Goal: Task Accomplishment & Management: Use online tool/utility

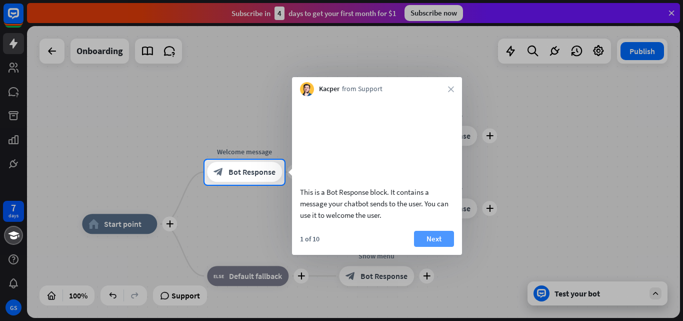
click at [431, 247] on button "Next" at bounding box center [434, 239] width 40 height 16
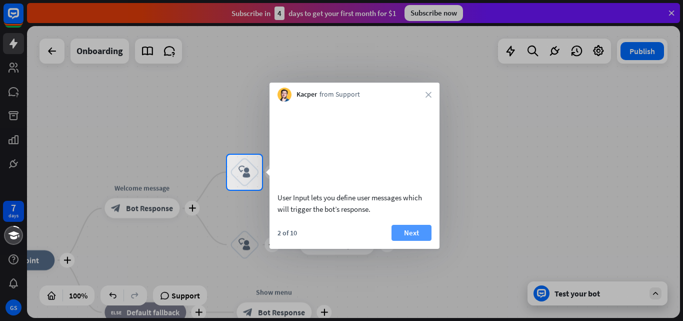
click at [421, 241] on button "Next" at bounding box center [412, 233] width 40 height 16
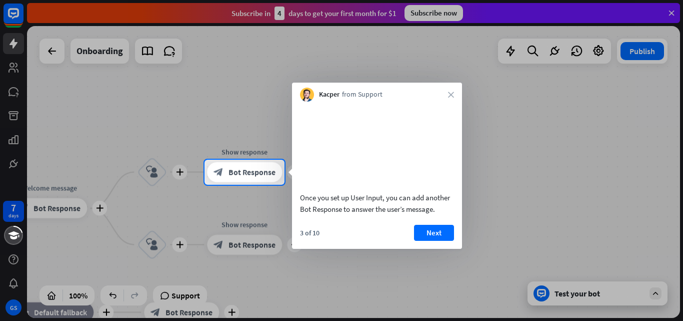
click at [421, 241] on button "Next" at bounding box center [434, 233] width 40 height 16
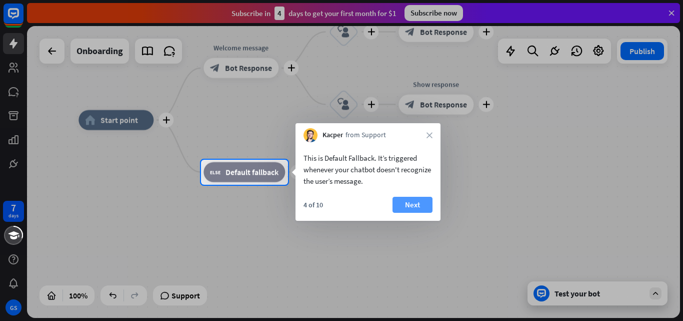
click at [424, 206] on button "Next" at bounding box center [413, 205] width 40 height 16
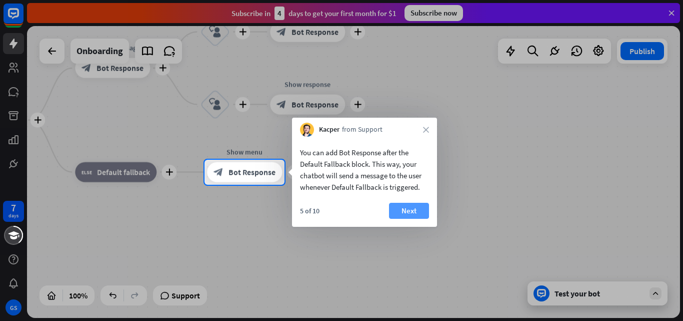
click at [415, 206] on button "Next" at bounding box center [409, 211] width 40 height 16
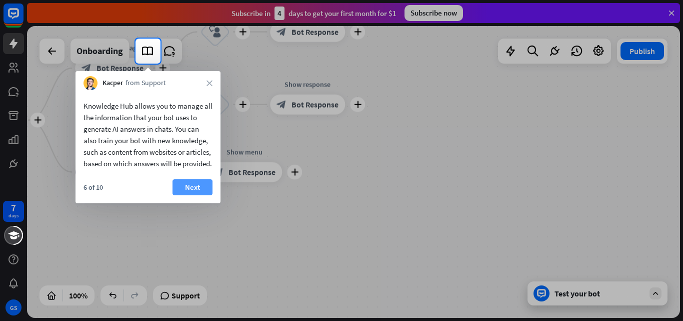
click at [202, 193] on button "Next" at bounding box center [193, 187] width 40 height 16
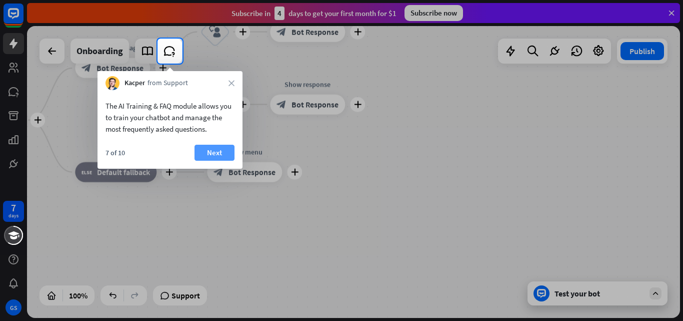
click at [220, 152] on button "Next" at bounding box center [215, 153] width 40 height 16
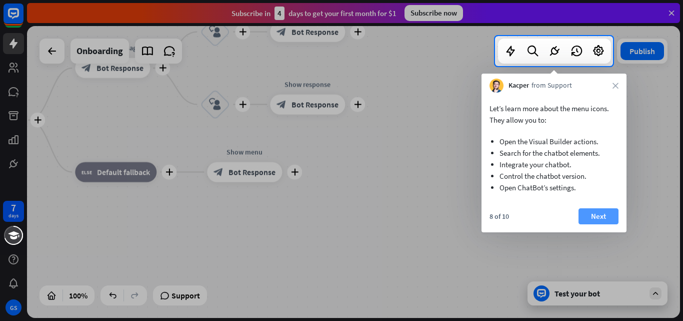
click at [602, 209] on button "Next" at bounding box center [599, 216] width 40 height 16
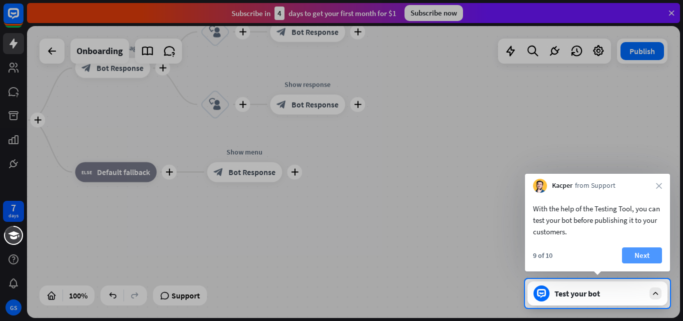
click at [646, 256] on button "Next" at bounding box center [642, 255] width 40 height 16
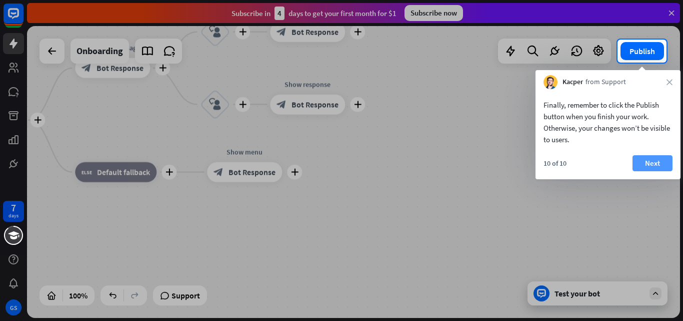
click at [643, 159] on button "Next" at bounding box center [653, 163] width 40 height 16
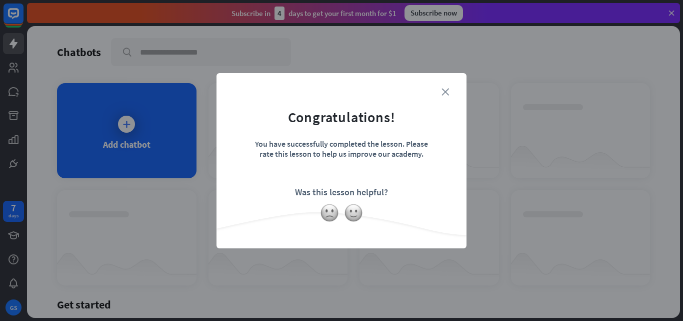
click at [448, 93] on icon "close" at bounding box center [446, 92] width 8 height 8
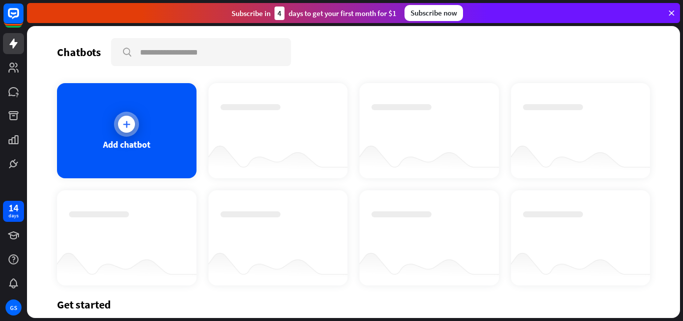
click at [130, 125] on icon at bounding box center [127, 124] width 10 height 10
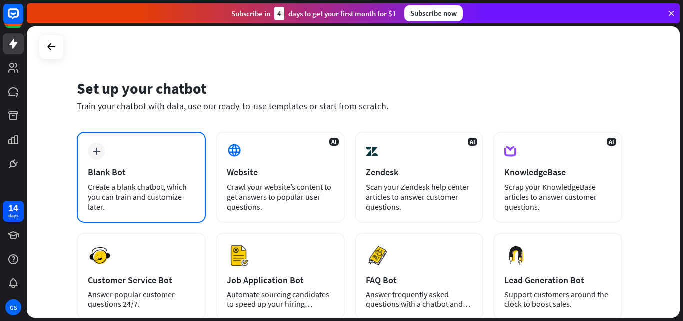
click at [118, 202] on div "Create a blank chatbot, which you can train and customize later." at bounding box center [141, 197] width 107 height 30
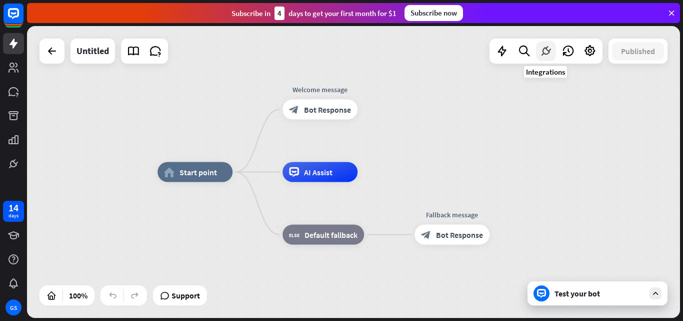
click at [542, 53] on icon at bounding box center [546, 51] width 13 height 13
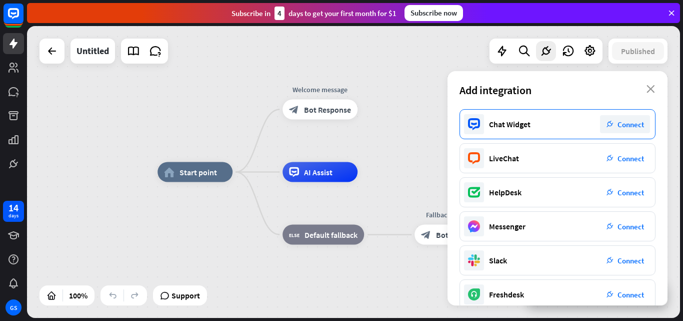
click at [616, 122] on div "plug_integration Connect" at bounding box center [625, 124] width 50 height 18
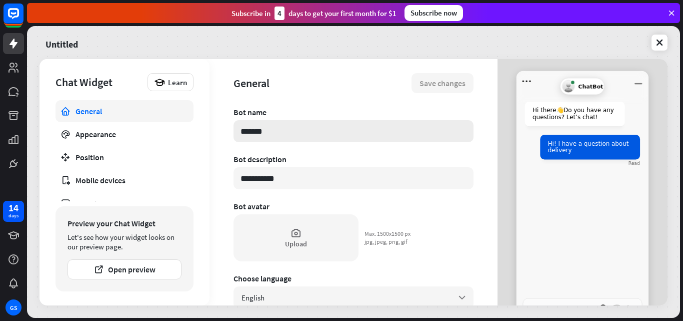
click at [305, 129] on input "*******" at bounding box center [354, 131] width 240 height 22
type textarea "*"
type input "*****"
type textarea "*"
type input "****"
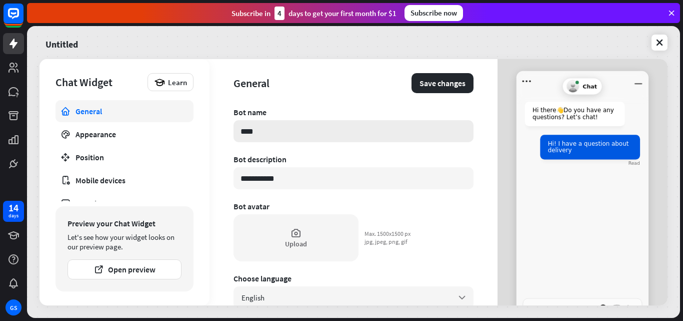
type textarea "*"
type input "***"
type textarea "*"
type input "*"
type textarea "*"
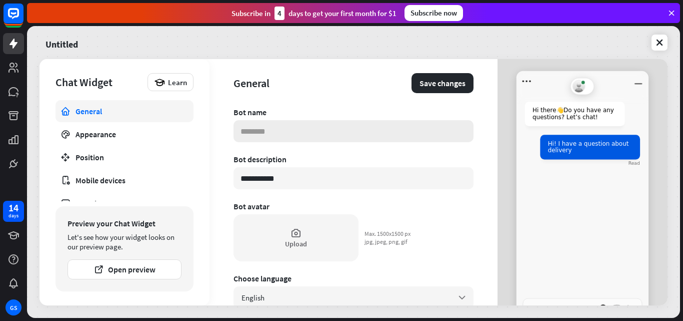
type textarea "*"
type input "*"
type textarea "*"
type input "*"
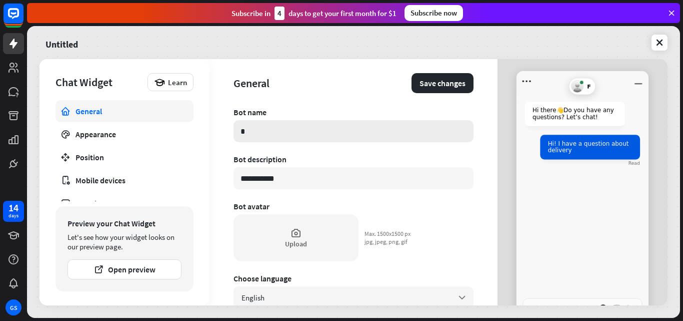
type textarea "*"
type input "**"
type textarea "*"
type input "***"
type textarea "*"
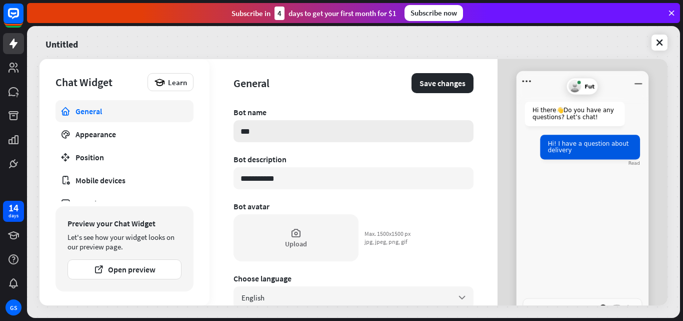
type input "****"
type textarea "*"
type input "*****"
type textarea "*"
type input "******"
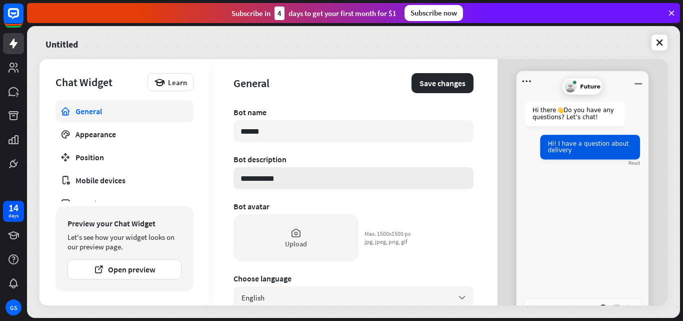
click at [277, 179] on input "**********" at bounding box center [354, 178] width 240 height 22
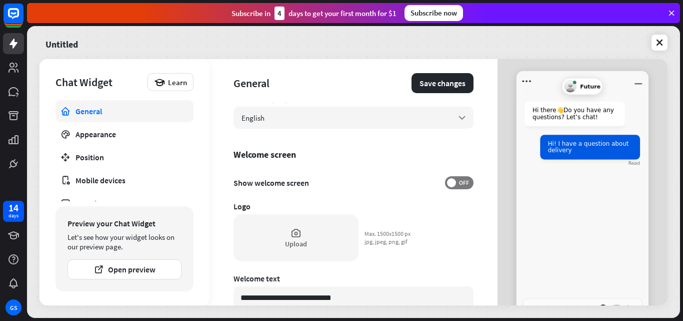
scroll to position [180, 0]
click at [456, 184] on span "OFF" at bounding box center [464, 182] width 16 height 8
type textarea "*"
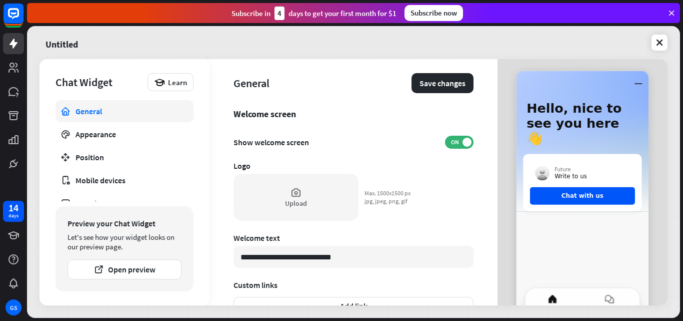
scroll to position [240, 0]
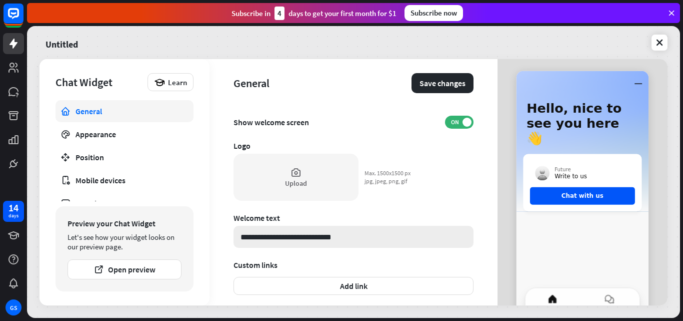
click at [327, 235] on input "**********" at bounding box center [354, 237] width 240 height 22
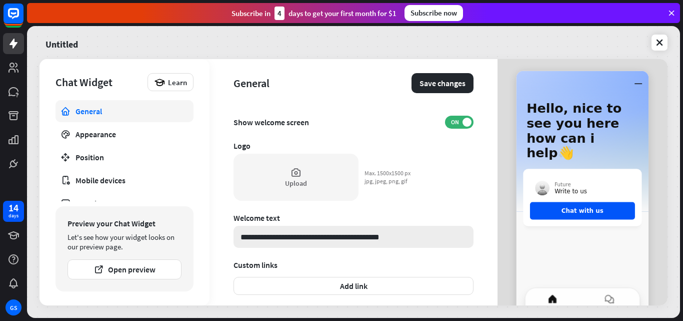
click at [361, 237] on input "**********" at bounding box center [354, 237] width 240 height 22
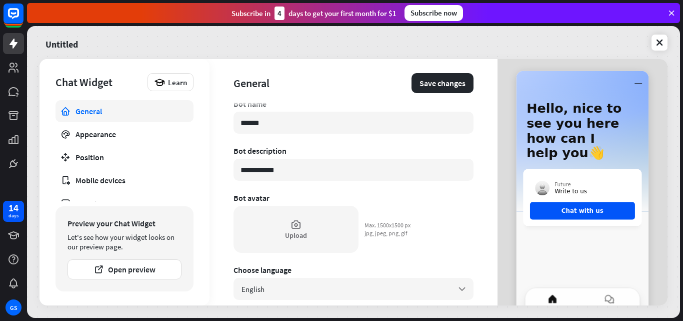
scroll to position [0, 0]
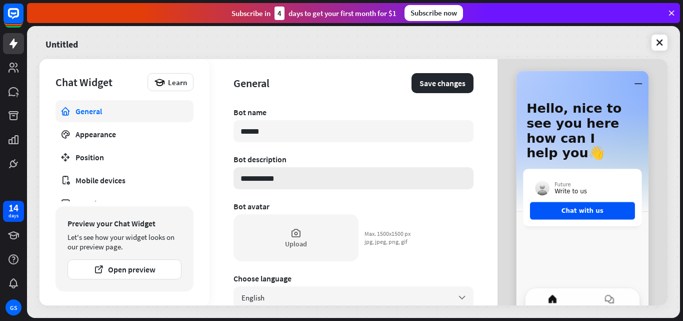
type input "**********"
click at [280, 176] on input "**********" at bounding box center [354, 178] width 240 height 22
type input "*"
type input "**********"
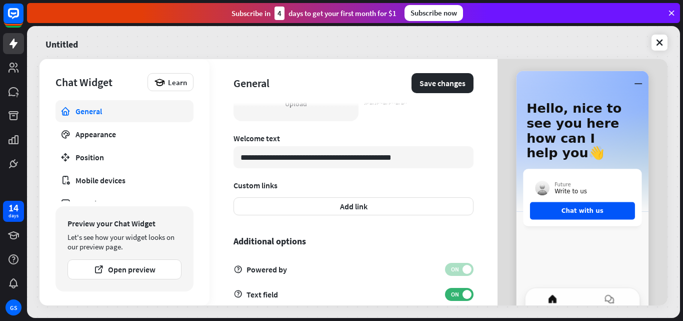
scroll to position [338, 0]
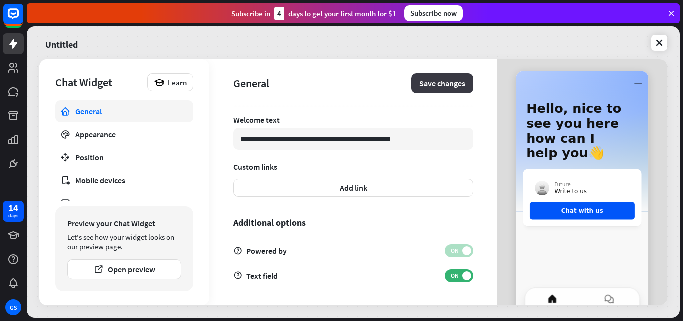
click at [451, 81] on button "Save changes" at bounding box center [443, 83] width 62 height 20
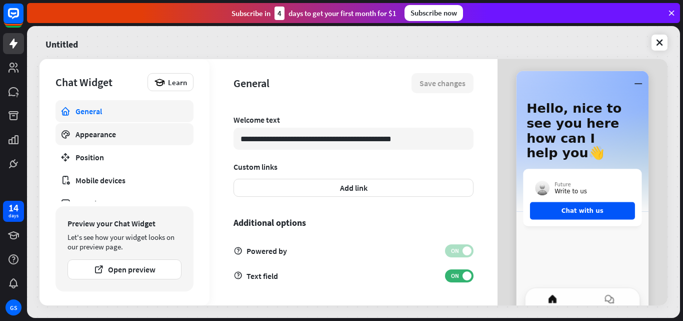
click at [163, 133] on div "Appearance" at bounding box center [125, 134] width 98 height 10
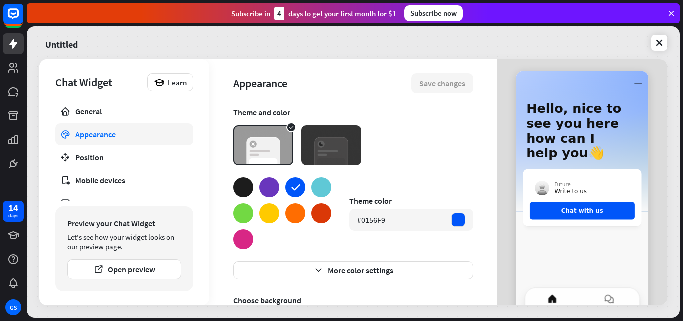
click at [269, 189] on div at bounding box center [270, 187] width 20 height 20
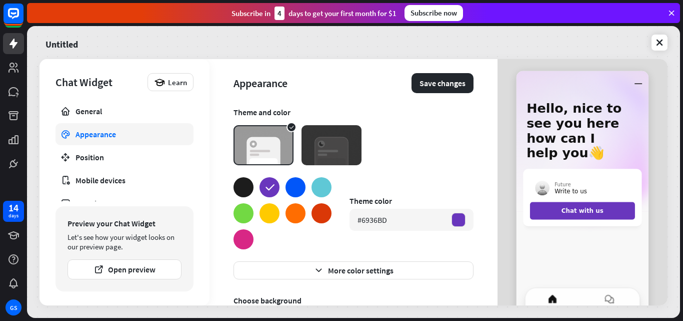
click at [293, 189] on div at bounding box center [296, 187] width 20 height 20
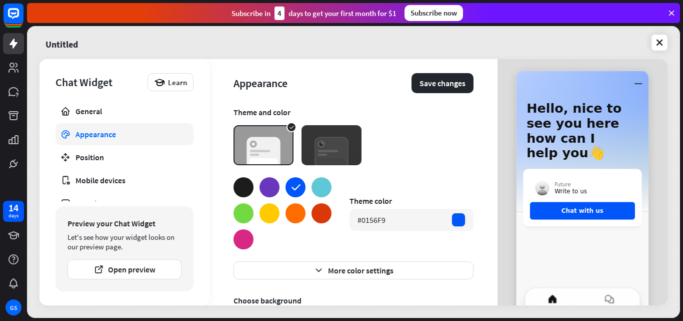
click at [315, 186] on div at bounding box center [322, 187] width 20 height 20
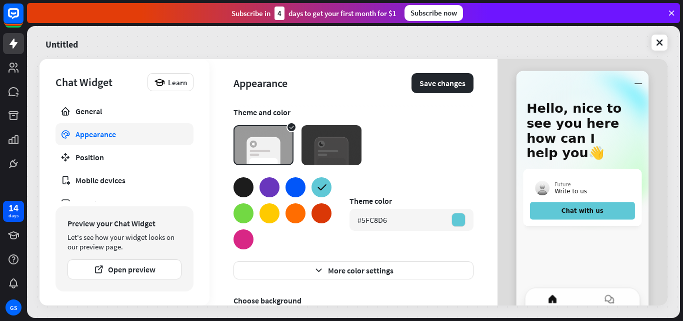
click at [291, 185] on div at bounding box center [296, 187] width 20 height 20
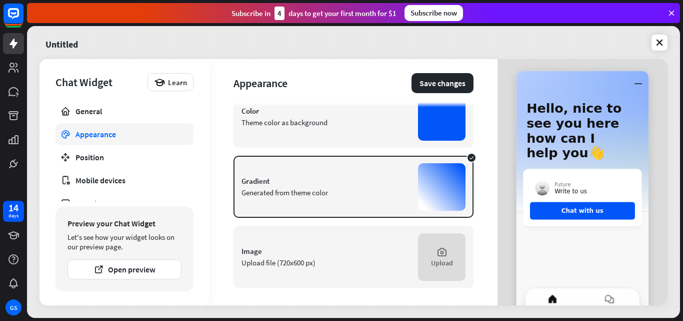
scroll to position [230, 0]
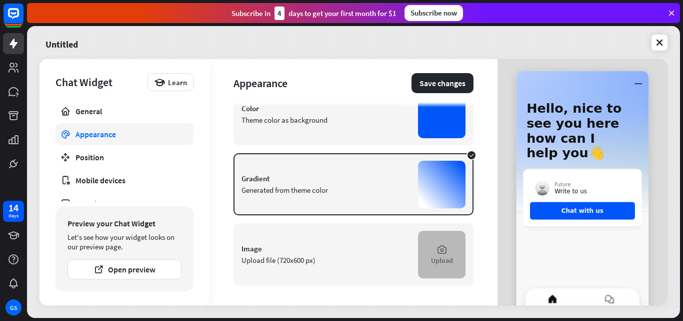
click at [435, 255] on div "Upload" at bounding box center [442, 255] width 48 height 48
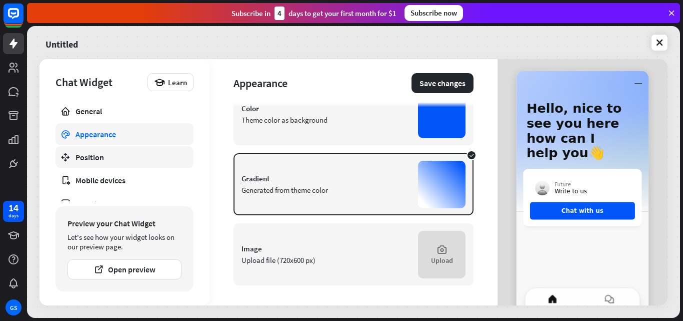
click at [152, 157] on div "Position" at bounding box center [125, 157] width 98 height 10
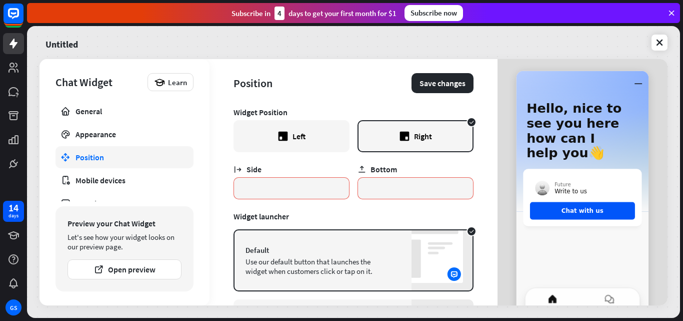
click at [271, 133] on div "Left" at bounding box center [292, 136] width 116 height 32
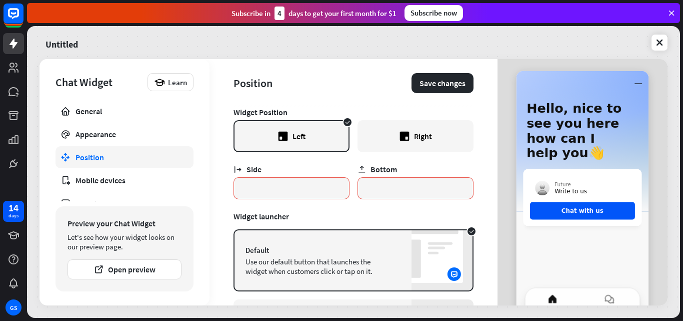
click at [382, 129] on div "Right" at bounding box center [416, 136] width 116 height 32
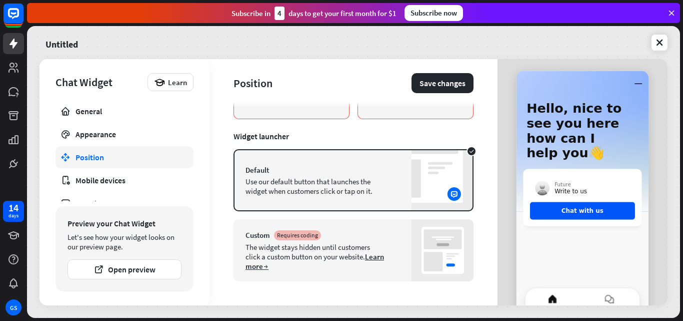
scroll to position [84, 0]
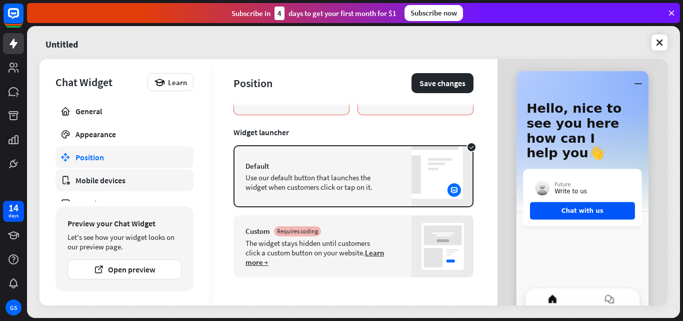
click at [150, 180] on div "Mobile devices" at bounding box center [125, 180] width 98 height 10
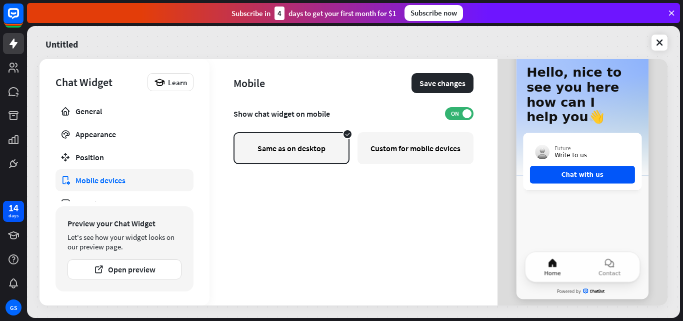
scroll to position [40, 0]
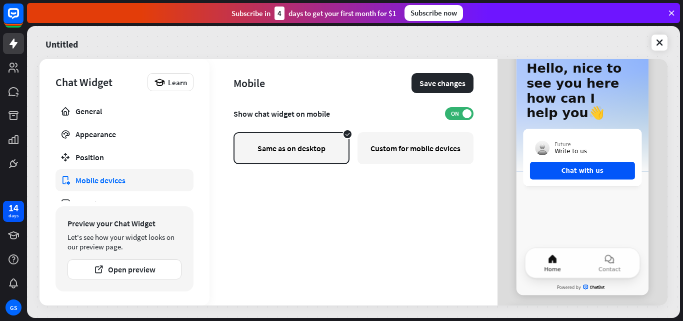
click at [215, 191] on div "Mobile Save changes Show chat widget on mobile ON Same as on desktop Custom for…" at bounding box center [354, 182] width 288 height 246
click at [211, 186] on div "Mobile Save changes Show chat widget on mobile ON Same as on desktop Custom for…" at bounding box center [354, 182] width 288 height 246
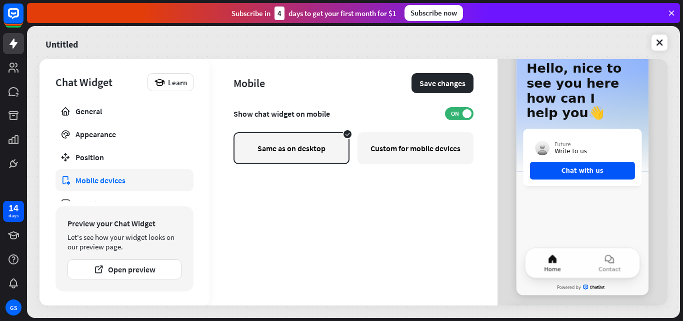
drag, startPoint x: 211, startPoint y: 186, endPoint x: 210, endPoint y: 164, distance: 21.5
click at [210, 164] on div "Mobile Save changes Show chat widget on mobile ON Same as on desktop Custom for…" at bounding box center [354, 182] width 288 height 246
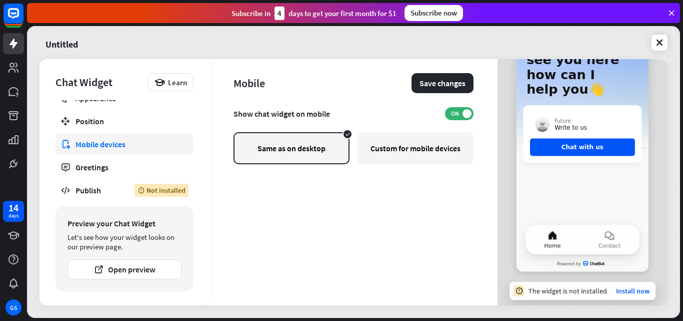
scroll to position [64, 0]
click at [249, 105] on div "Mobile Save changes" at bounding box center [354, 83] width 240 height 48
click at [122, 178] on link "Greetings" at bounding box center [125, 167] width 138 height 22
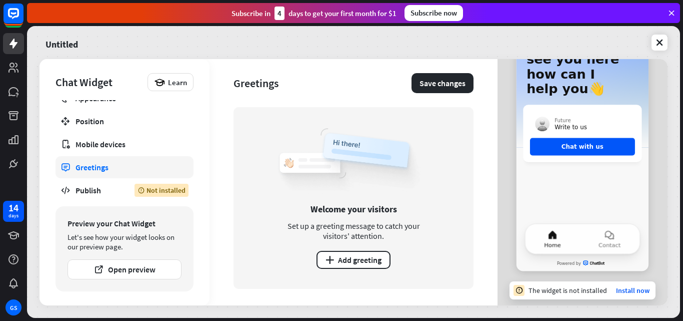
click at [122, 178] on link "Greetings" at bounding box center [125, 167] width 138 height 22
click at [342, 264] on button "plus Add greeting" at bounding box center [354, 260] width 74 height 18
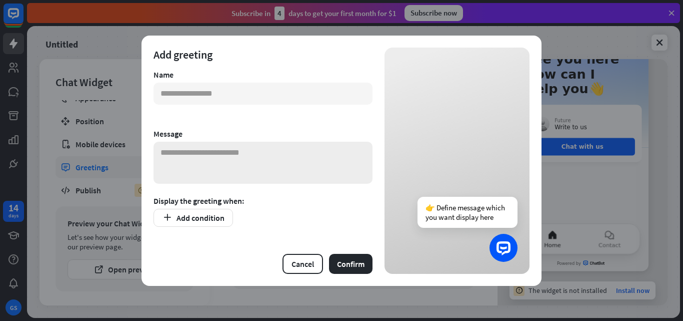
click at [206, 148] on textarea at bounding box center [263, 163] width 219 height 42
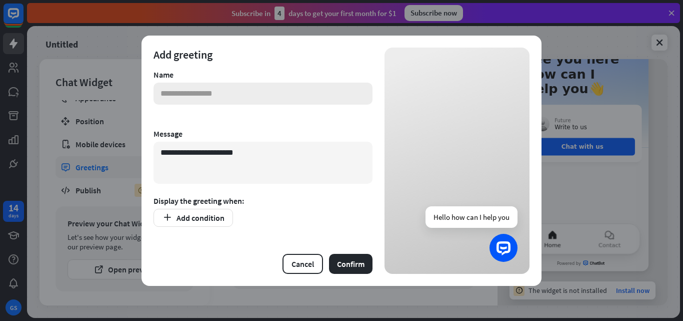
type textarea "**********"
click at [215, 94] on input "text" at bounding box center [263, 94] width 219 height 22
type input "**********"
click at [342, 263] on button "Confirm" at bounding box center [351, 264] width 44 height 20
click at [209, 212] on button "Add condition" at bounding box center [194, 218] width 80 height 18
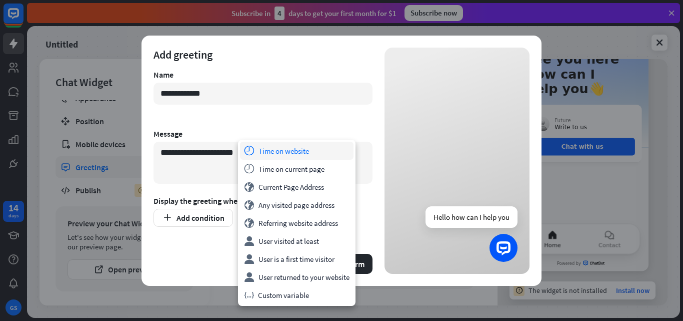
click at [312, 152] on div "time Time on website" at bounding box center [297, 151] width 114 height 18
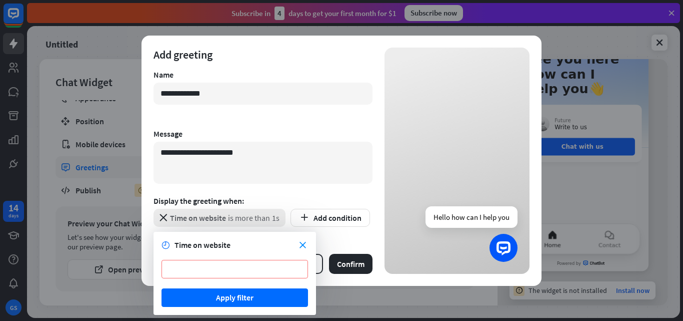
click at [277, 216] on span "1s" at bounding box center [276, 218] width 8 height 10
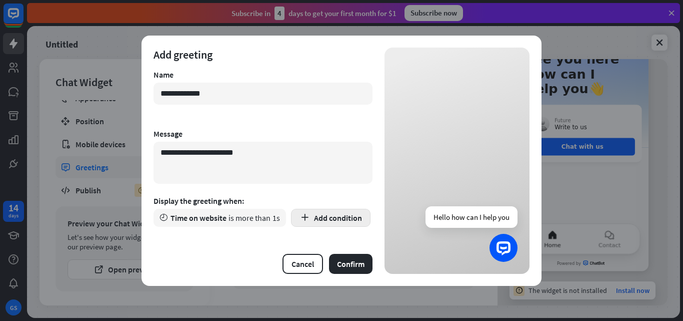
click at [322, 218] on button "Add condition" at bounding box center [331, 218] width 80 height 18
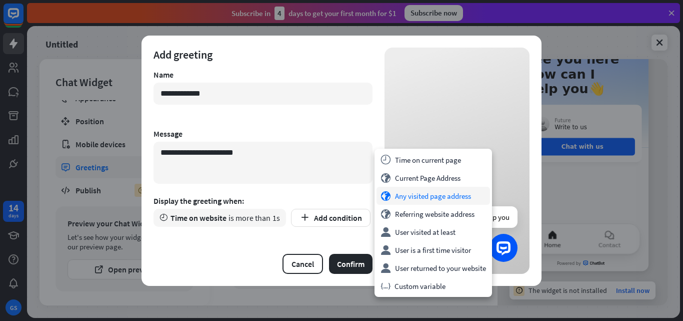
click at [409, 193] on div "globe Any visited page address" at bounding box center [434, 196] width 114 height 18
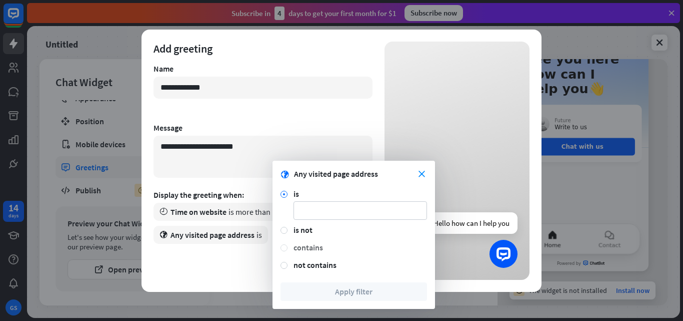
click at [318, 245] on div "contains" at bounding box center [361, 247] width 134 height 10
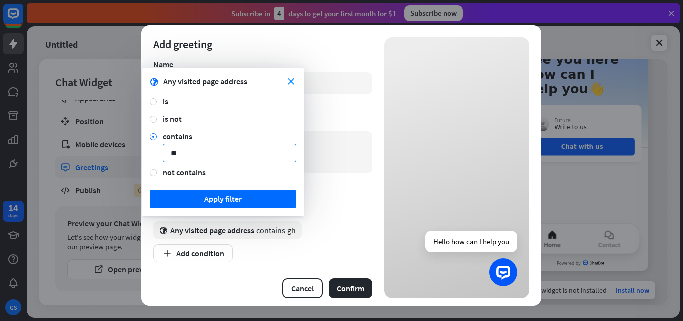
type input "*"
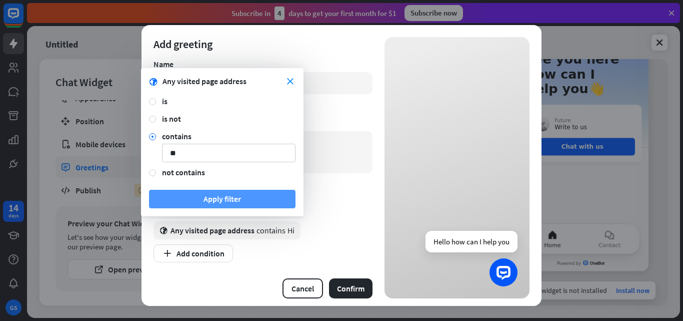
type input "**"
click at [224, 196] on button "Apply filter" at bounding box center [222, 199] width 147 height 19
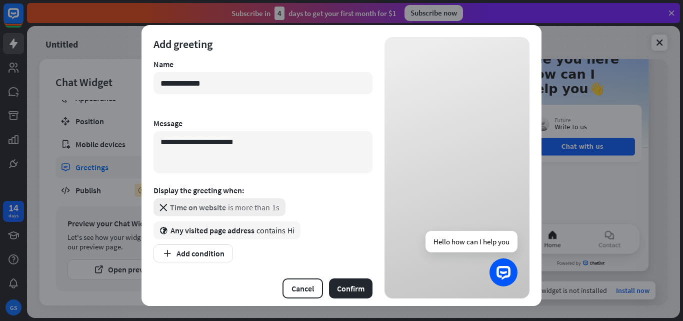
click at [265, 207] on span "is more than" at bounding box center [249, 207] width 42 height 10
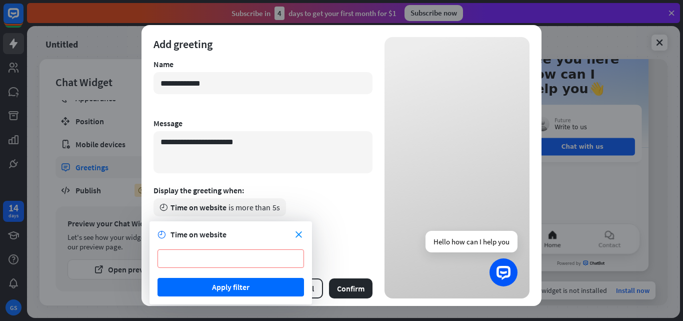
type input "*"
click at [334, 251] on div "time close Time on website is more than 5s globe close Any visited page address…" at bounding box center [263, 230] width 219 height 64
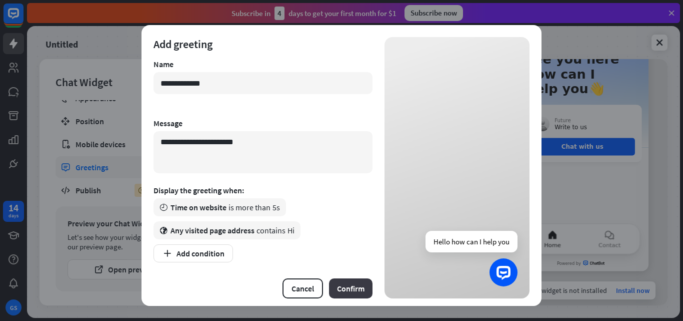
click at [341, 289] on button "Confirm" at bounding box center [351, 288] width 44 height 20
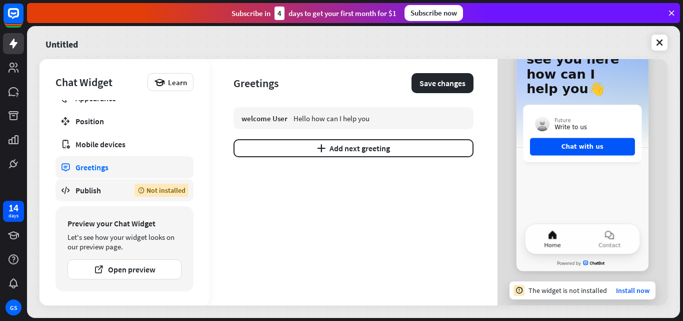
click at [109, 191] on div "Publish" at bounding box center [98, 190] width 44 height 10
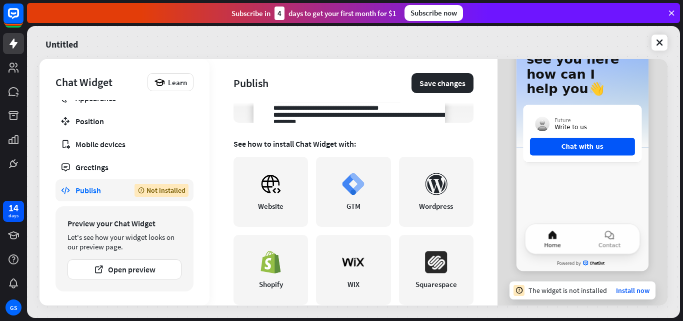
scroll to position [189, 0]
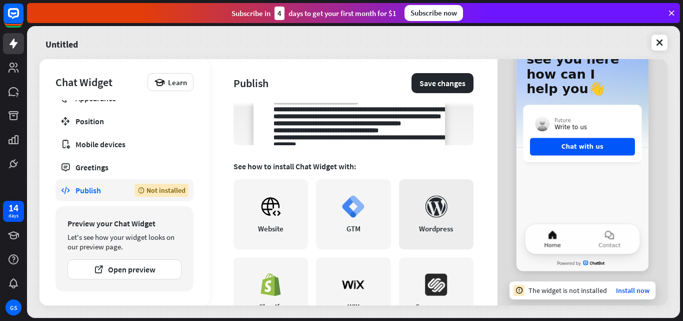
click at [432, 206] on icon at bounding box center [436, 206] width 19 height 19
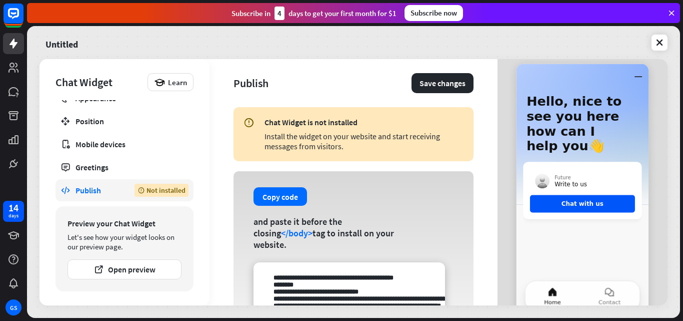
scroll to position [0, 0]
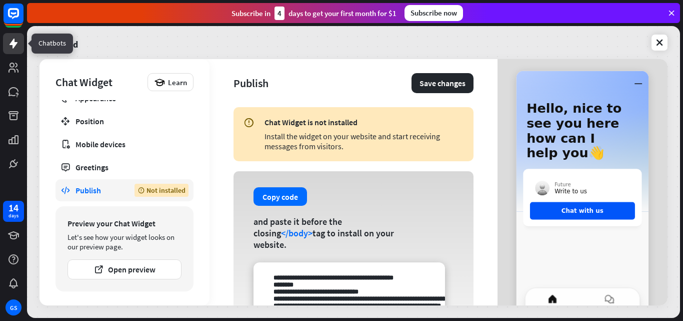
click at [19, 47] on icon at bounding box center [14, 44] width 12 height 12
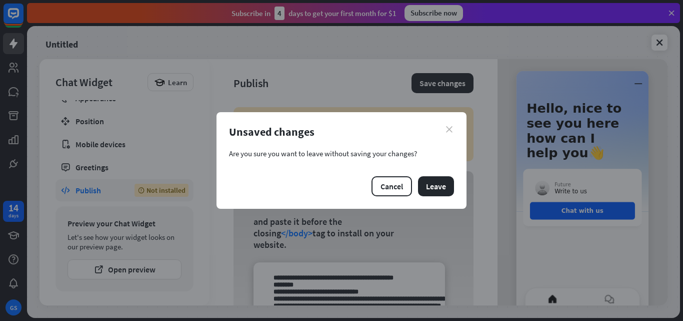
click at [451, 127] on icon "close" at bounding box center [449, 129] width 7 height 7
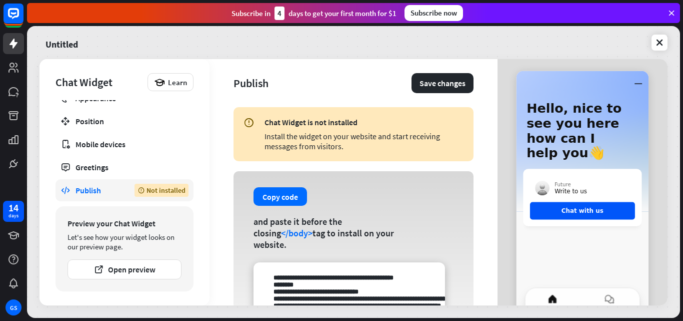
click at [97, 184] on link "Publish Not installed" at bounding box center [125, 190] width 138 height 22
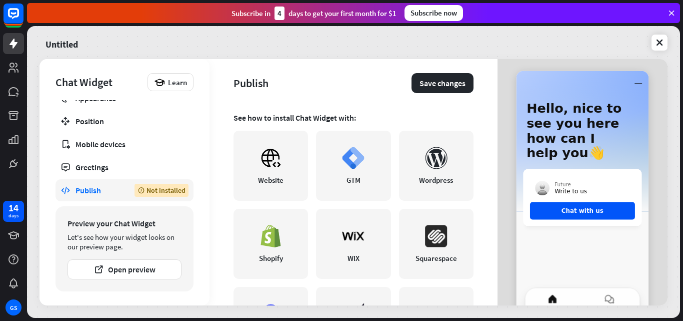
scroll to position [240, 0]
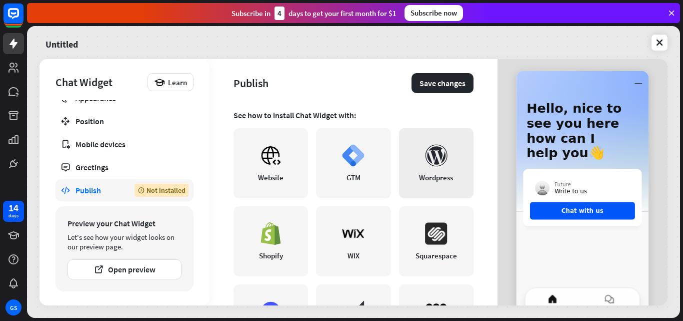
click at [438, 173] on div "Wordpress" at bounding box center [436, 178] width 34 height 10
click at [427, 166] on icon at bounding box center [437, 156] width 22 height 22
click at [438, 144] on link "Wordpress" at bounding box center [436, 163] width 75 height 70
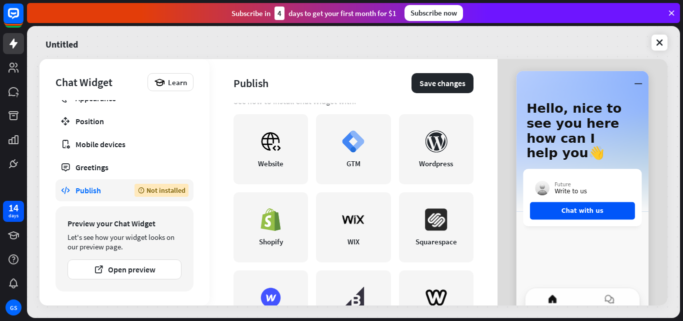
scroll to position [260, 0]
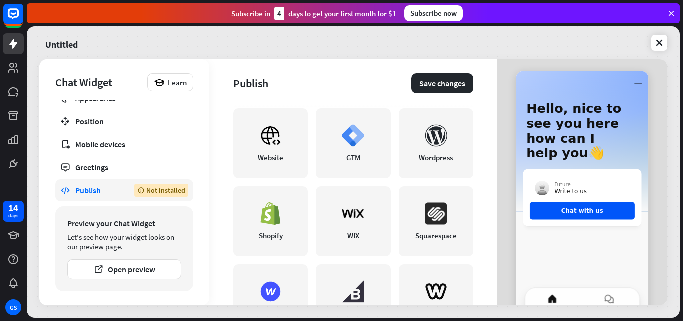
click at [101, 188] on div "Publish" at bounding box center [98, 190] width 44 height 10
click at [111, 265] on button "Open preview" at bounding box center [125, 269] width 114 height 20
click at [660, 45] on icon at bounding box center [660, 43] width 10 height 10
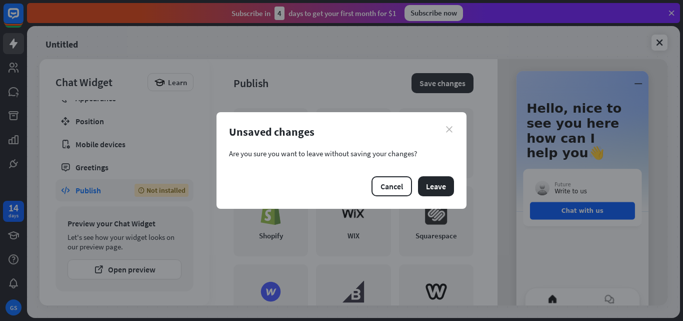
click at [448, 129] on icon "close" at bounding box center [449, 129] width 7 height 7
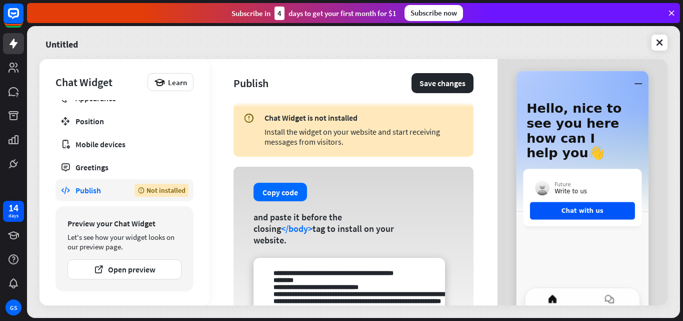
scroll to position [0, 0]
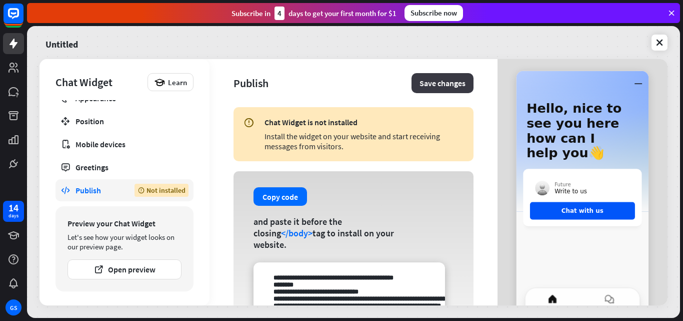
click at [447, 80] on button "Save changes" at bounding box center [443, 83] width 62 height 20
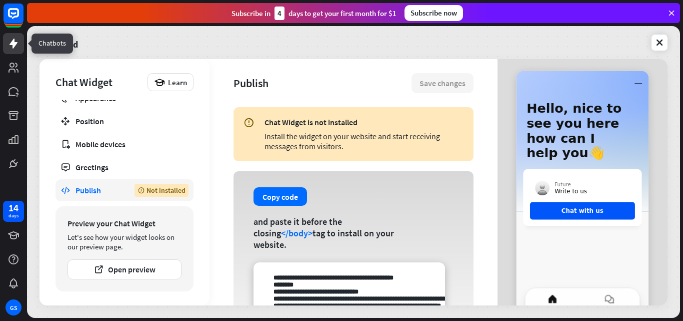
click at [18, 41] on icon at bounding box center [14, 44] width 12 height 12
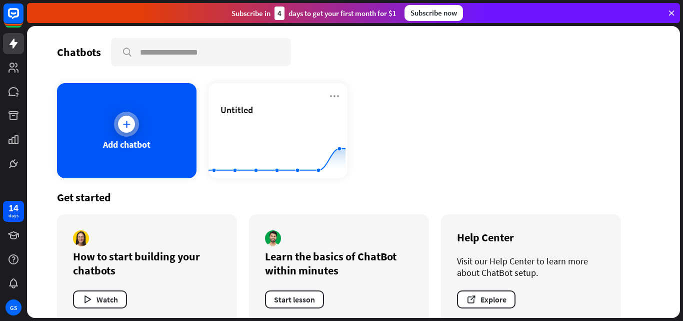
click at [136, 116] on div at bounding box center [126, 124] width 25 height 25
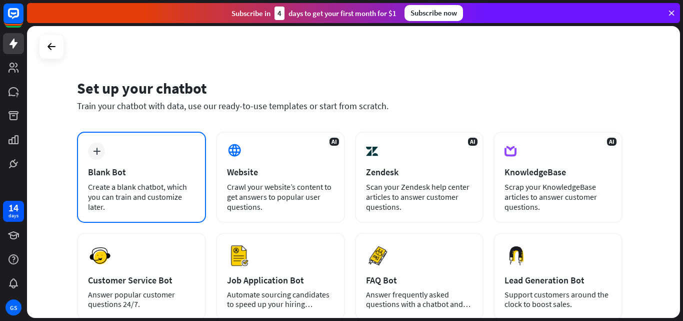
click at [125, 157] on div "plus Blank Bot Create a blank chatbot, which you can train and customize later." at bounding box center [141, 177] width 129 height 91
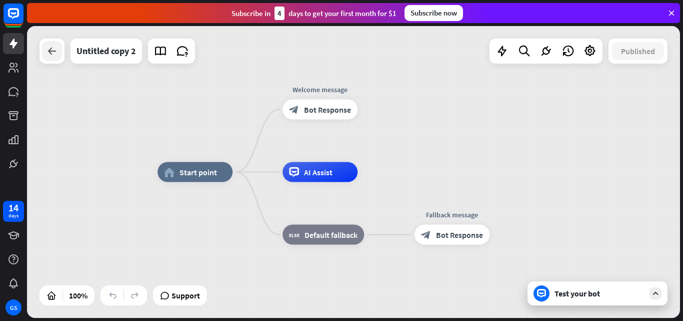
click at [53, 50] on icon at bounding box center [52, 51] width 12 height 12
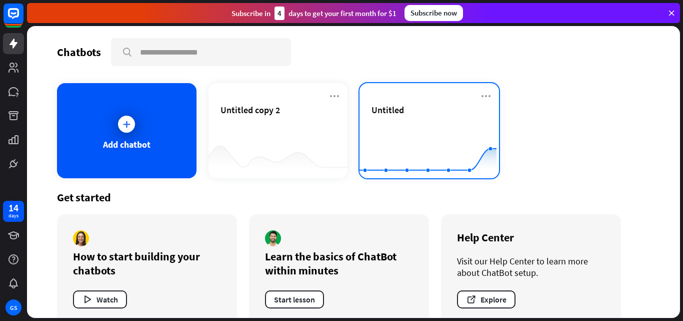
click at [399, 104] on div "Untitled Created with Highcharts 10.1.0 0 1 2" at bounding box center [430, 130] width 140 height 95
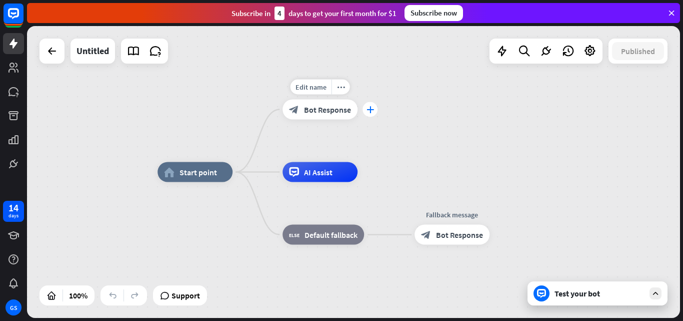
click at [366, 110] on div "plus" at bounding box center [370, 109] width 15 height 15
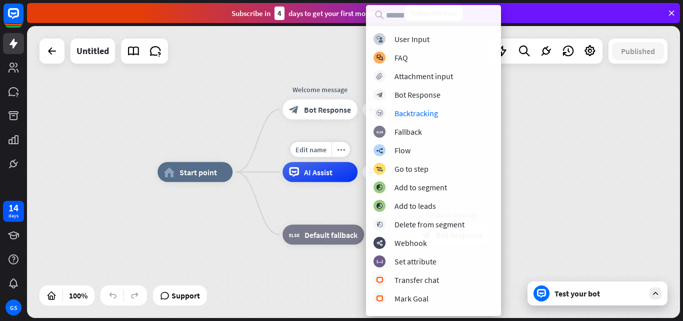
click at [341, 146] on icon "more_horiz" at bounding box center [341, 150] width 8 height 8
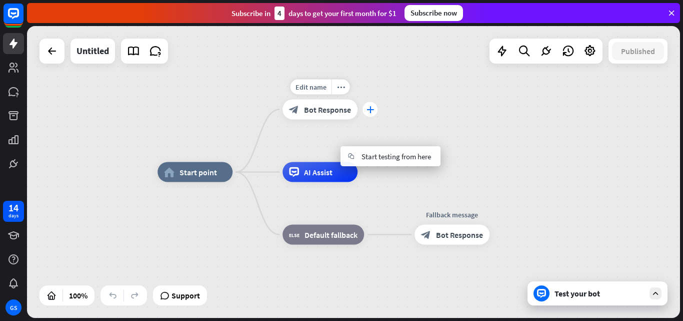
click at [368, 110] on icon "plus" at bounding box center [371, 109] width 8 height 7
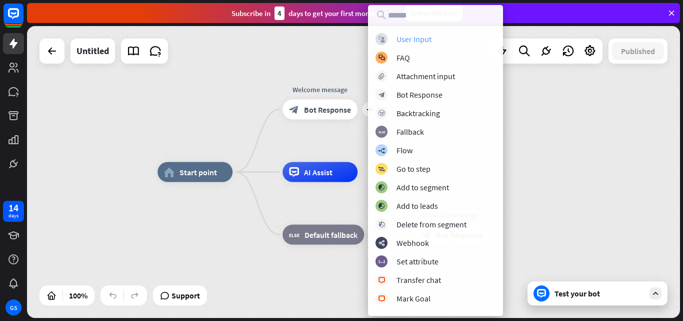
click at [457, 40] on div "block_user_input User Input" at bounding box center [436, 39] width 120 height 12
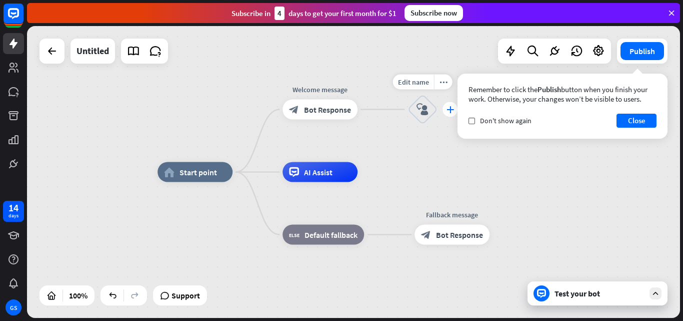
click at [447, 108] on icon "plus" at bounding box center [451, 109] width 8 height 7
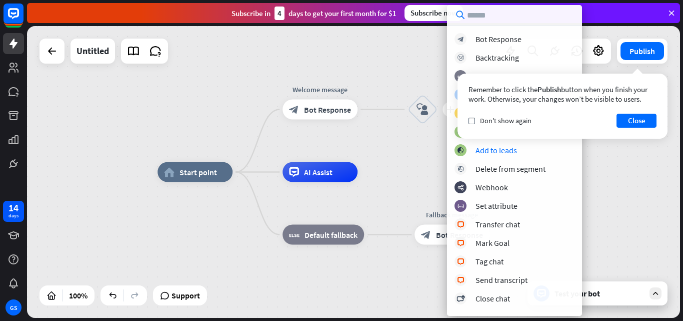
click at [617, 171] on div "home_2 Start point Welcome message block_bot_response Bot Response plus block_u…" at bounding box center [353, 172] width 653 height 292
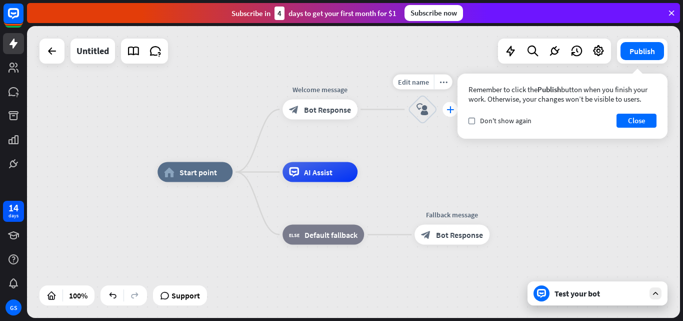
click at [450, 111] on icon "plus" at bounding box center [451, 109] width 8 height 7
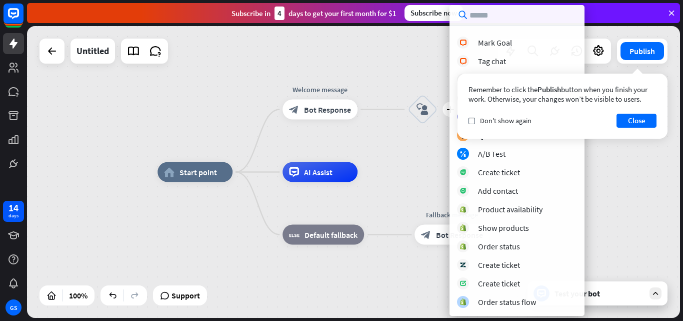
scroll to position [218, 0]
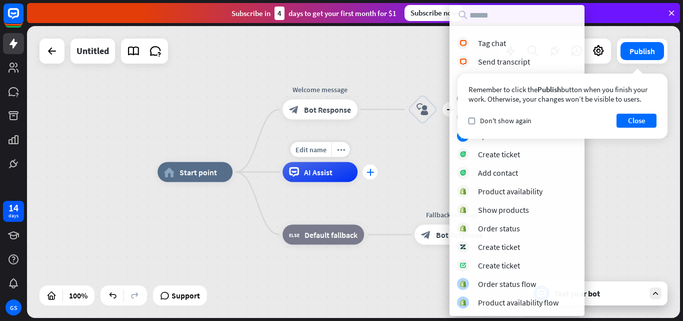
click at [370, 175] on icon "plus" at bounding box center [371, 172] width 8 height 7
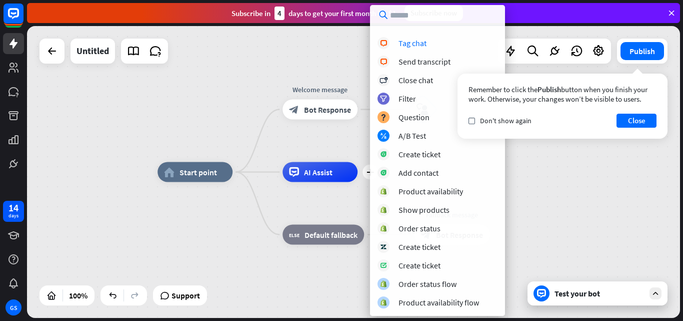
click at [409, 11] on input "text" at bounding box center [437, 15] width 135 height 20
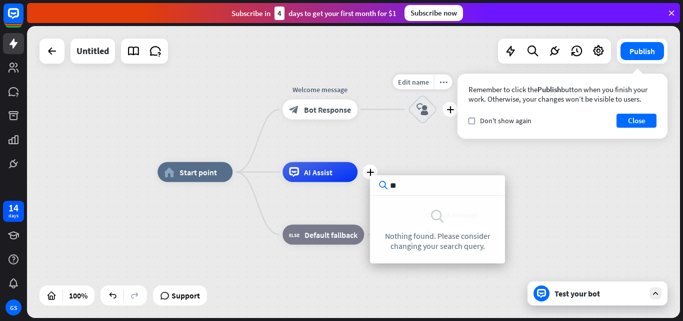
type input "*"
type input "*******"
click at [467, 152] on div "home_2 Start point Welcome message block_bot_response Bot Response block_user_i…" at bounding box center [353, 172] width 653 height 292
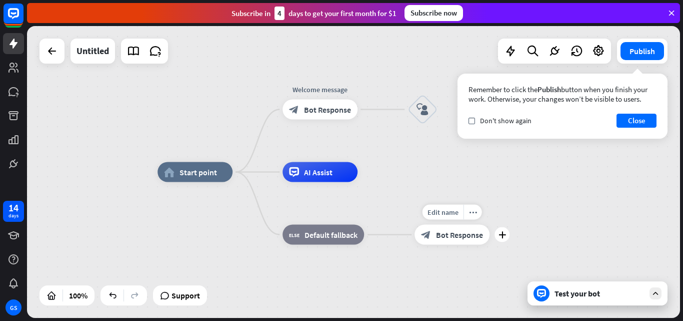
click at [471, 235] on span "Bot Response" at bounding box center [459, 235] width 47 height 10
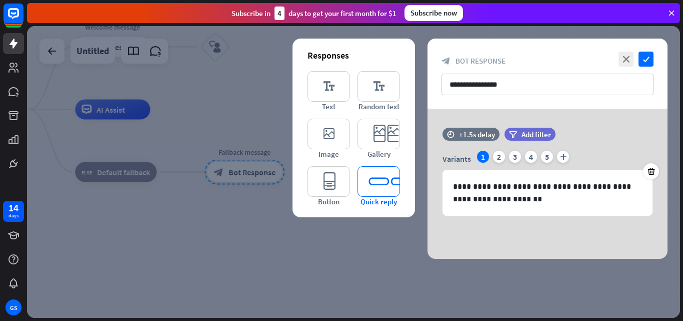
click at [392, 181] on icon "editor_quick_replies" at bounding box center [379, 181] width 43 height 31
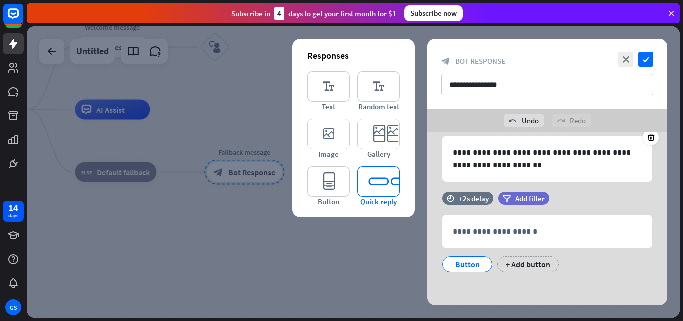
scroll to position [60, 0]
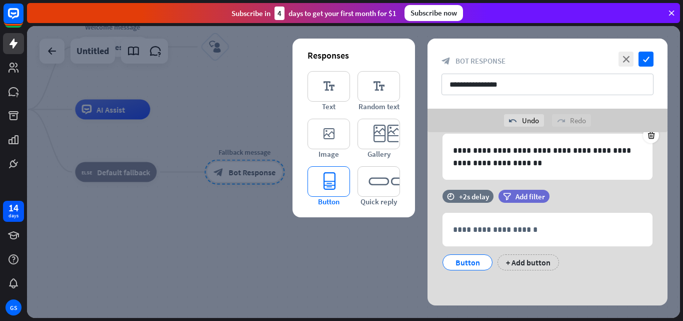
click at [345, 180] on icon "editor_button" at bounding box center [329, 181] width 43 height 31
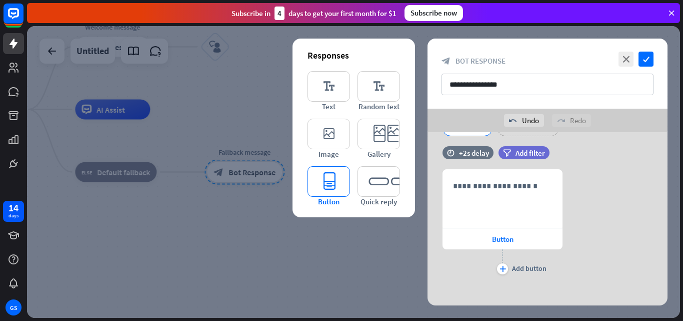
scroll to position [200, 0]
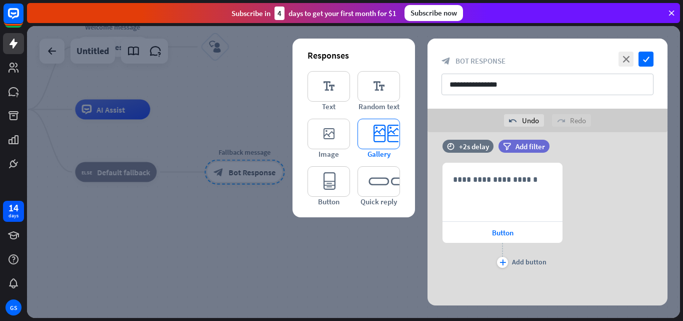
click at [377, 127] on icon "editor_card" at bounding box center [379, 134] width 43 height 31
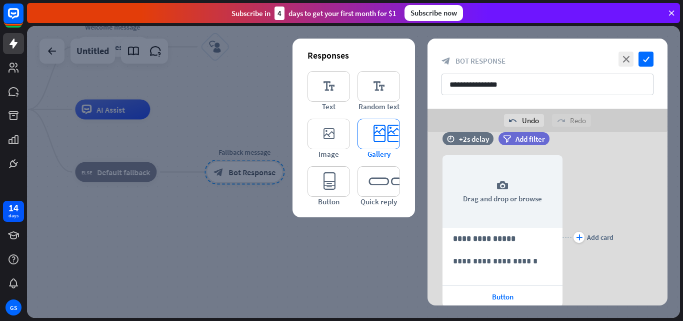
scroll to position [348, 0]
click at [330, 131] on icon "editor_image" at bounding box center [329, 134] width 43 height 31
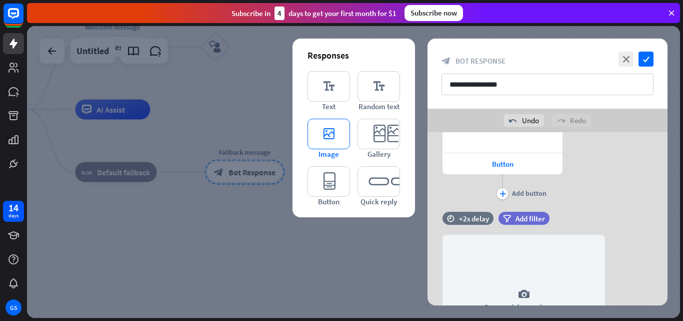
scroll to position [560, 0]
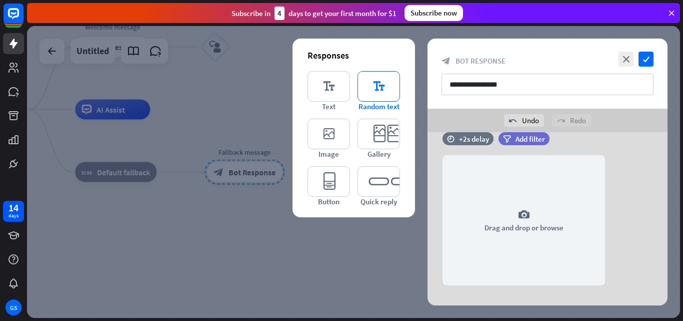
click at [382, 90] on icon "editor_text" at bounding box center [379, 86] width 43 height 31
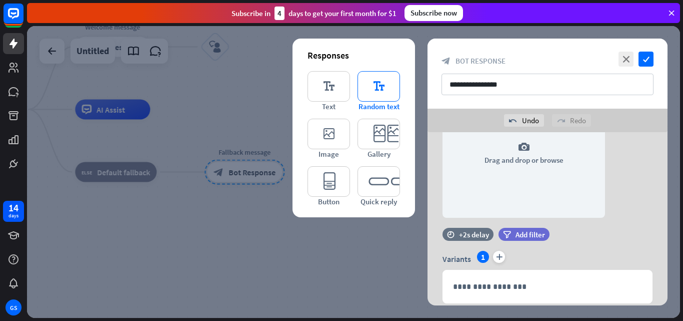
scroll to position [661, 0]
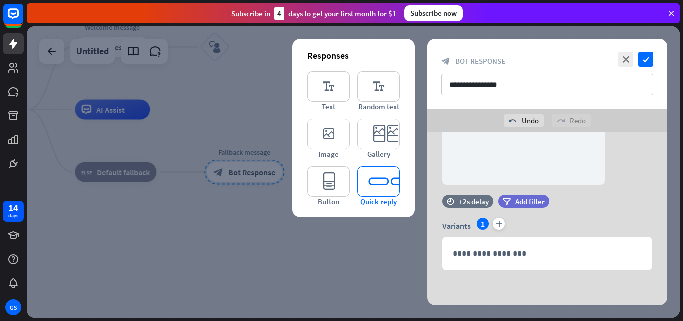
click at [376, 184] on icon "editor_quick_replies" at bounding box center [379, 181] width 43 height 31
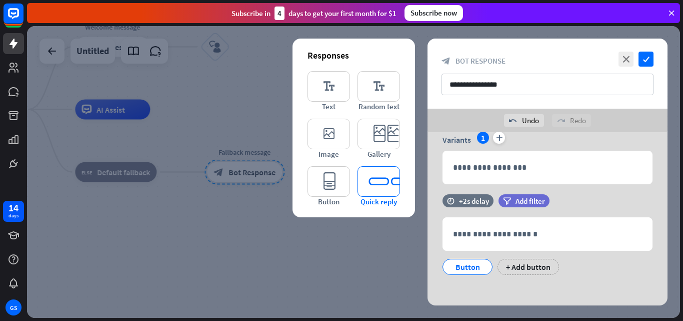
scroll to position [751, 0]
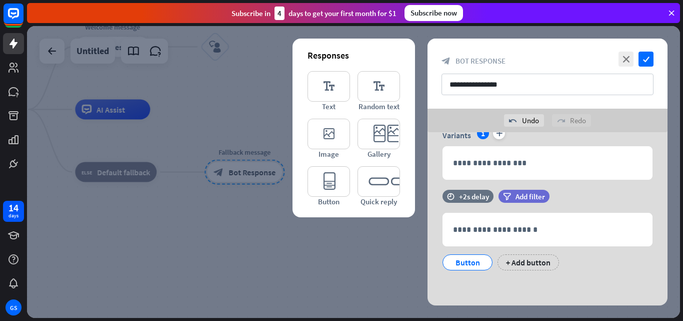
click at [377, 256] on div at bounding box center [353, 172] width 653 height 292
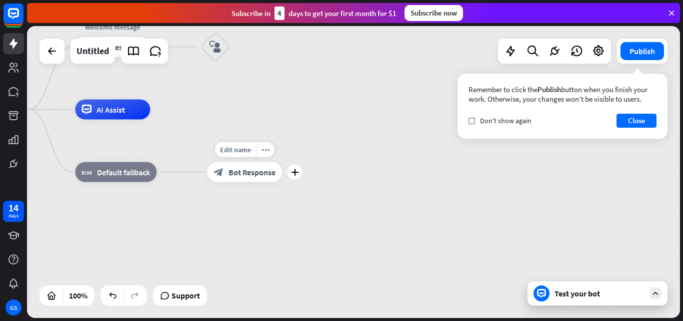
click at [270, 172] on span "Bot Response" at bounding box center [252, 172] width 47 height 10
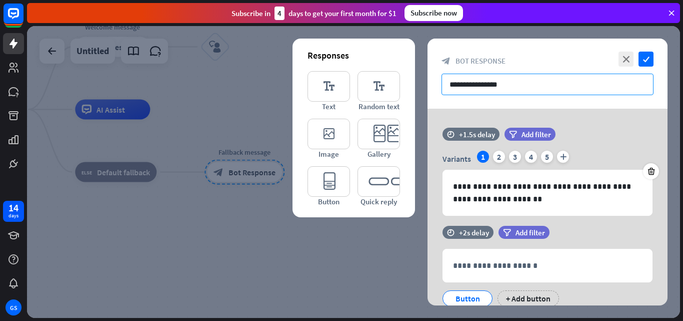
click at [507, 86] on input "**********" at bounding box center [548, 85] width 212 height 22
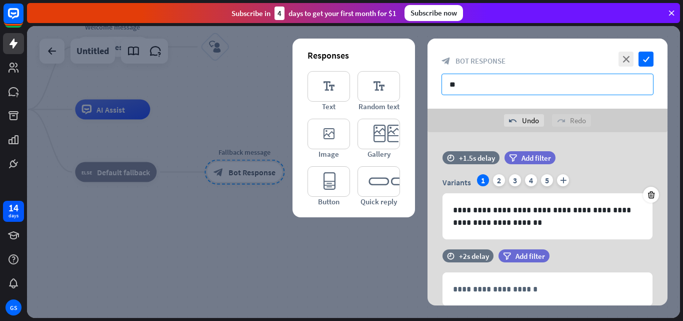
type input "*"
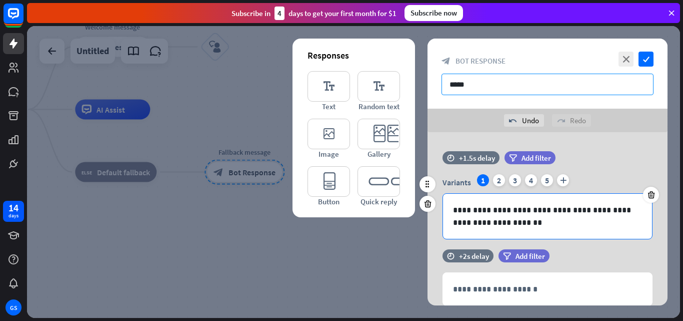
type input "*****"
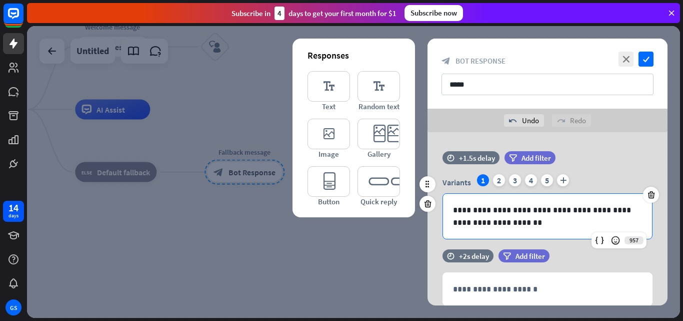
click at [520, 220] on p "**********" at bounding box center [547, 216] width 189 height 25
click at [638, 290] on p "**********" at bounding box center [547, 289] width 189 height 13
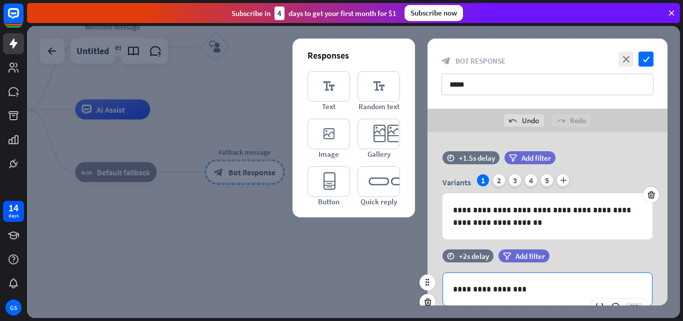
click at [657, 285] on div "**********" at bounding box center [548, 301] width 240 height 58
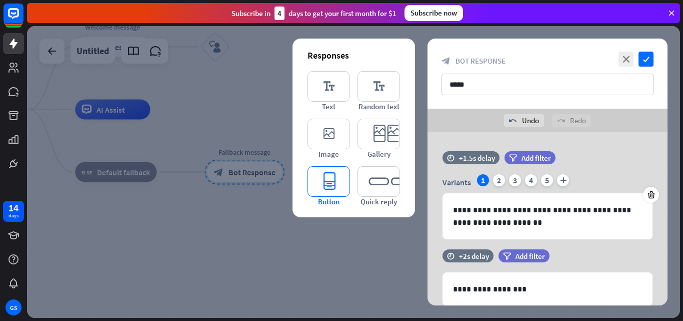
click at [339, 181] on icon "editor_button" at bounding box center [329, 181] width 43 height 31
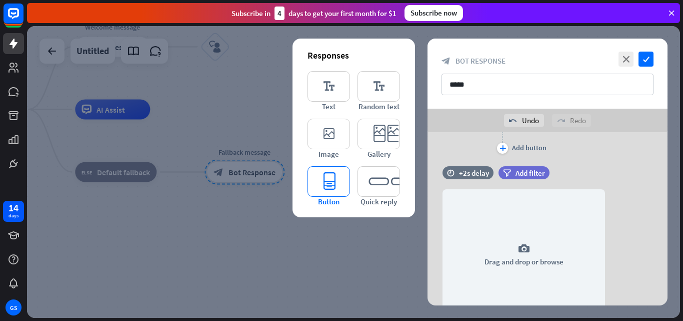
scroll to position [892, 0]
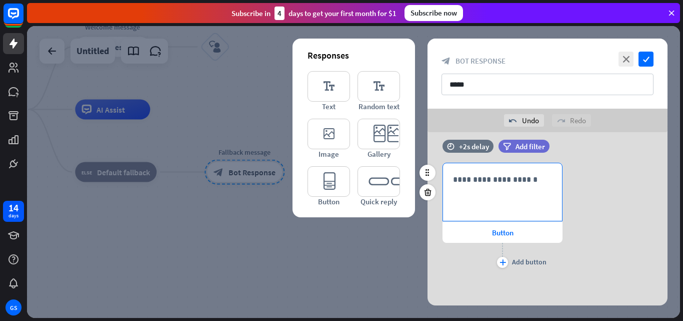
click at [487, 197] on div "**********" at bounding box center [502, 192] width 119 height 58
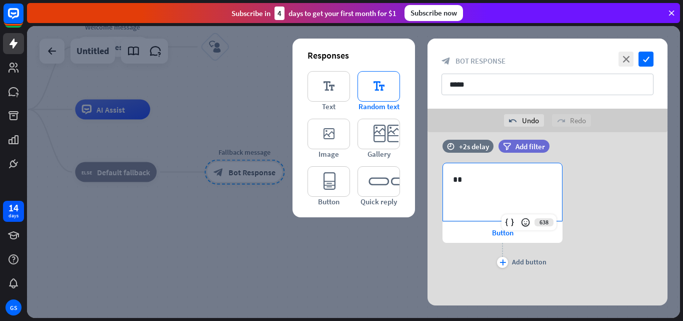
click at [375, 83] on icon "editor_text" at bounding box center [379, 86] width 43 height 31
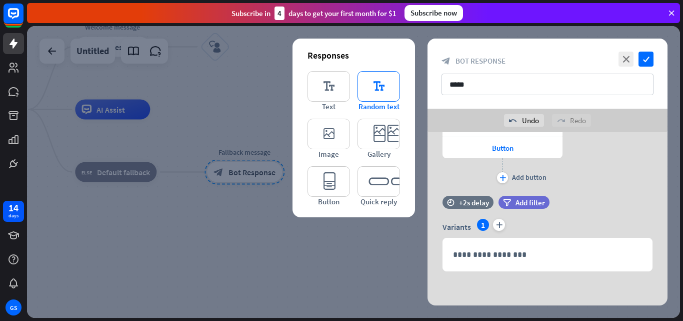
scroll to position [977, 0]
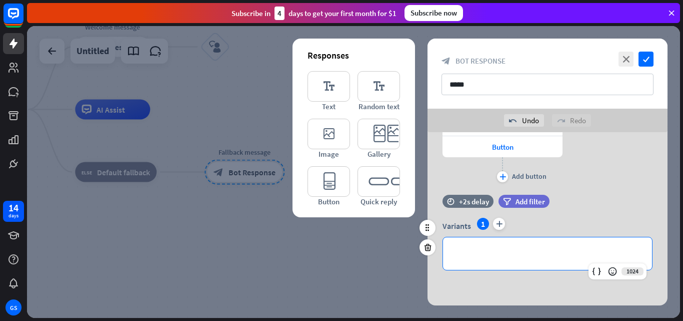
click at [489, 256] on p "**********" at bounding box center [547, 253] width 189 height 13
click at [329, 83] on icon "editor_text" at bounding box center [329, 86] width 43 height 31
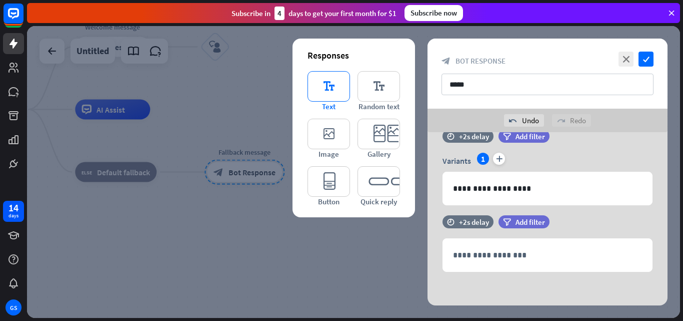
scroll to position [1044, 0]
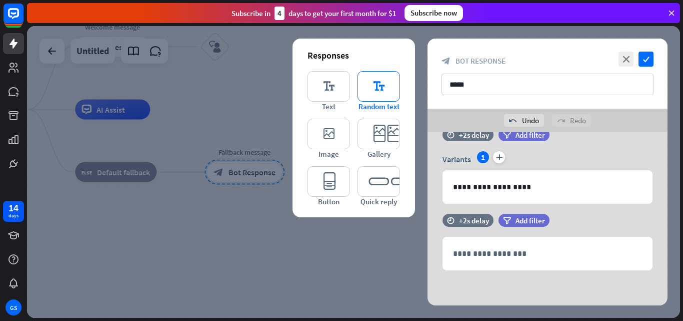
click at [383, 92] on icon "editor_text" at bounding box center [379, 86] width 43 height 31
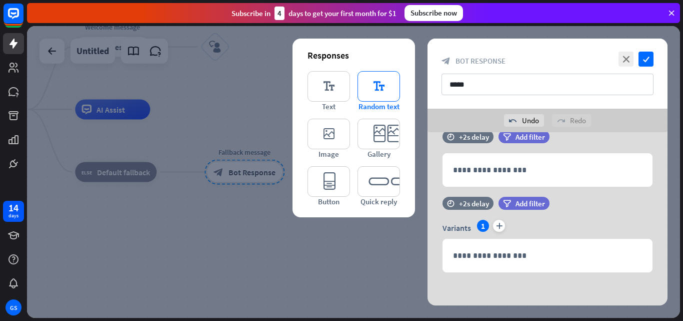
scroll to position [1129, 0]
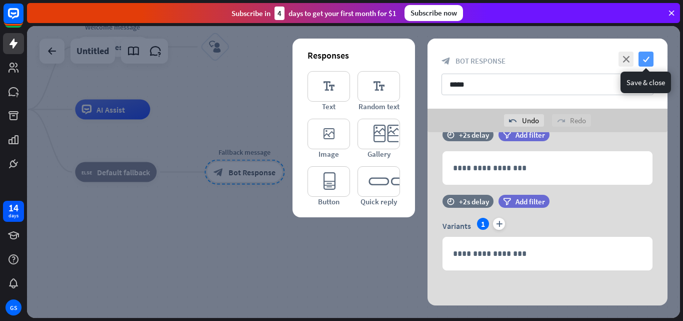
click at [646, 55] on icon "check" at bounding box center [646, 59] width 15 height 15
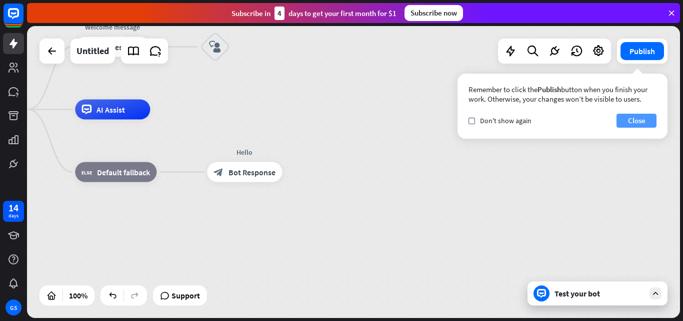
click at [639, 119] on button "Close" at bounding box center [637, 121] width 40 height 14
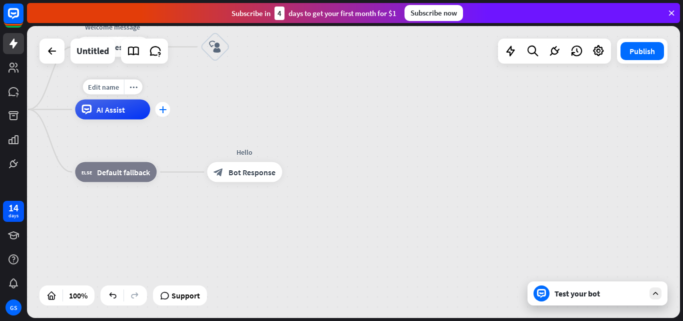
click at [161, 106] on icon "plus" at bounding box center [163, 109] width 8 height 7
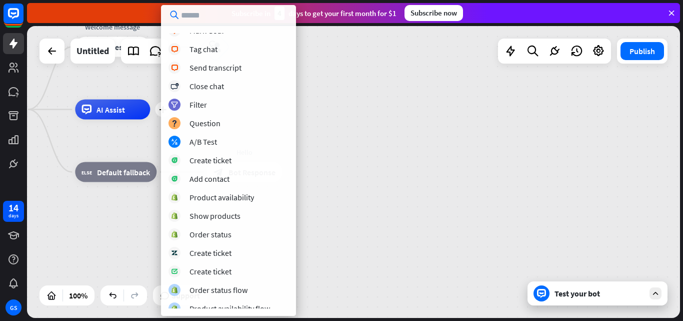
scroll to position [218, 0]
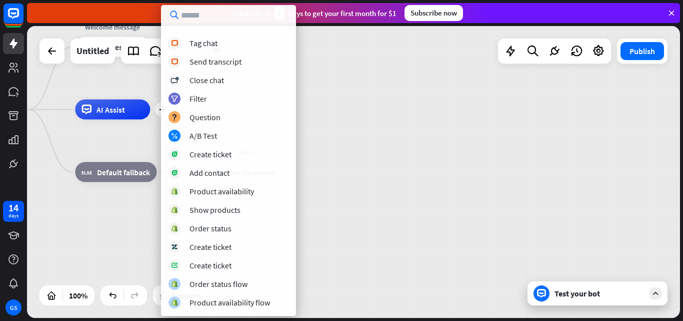
click at [343, 185] on div "home_2 Start point Welcome message block_bot_response Bot Response block_user_i…" at bounding box center [276, 256] width 653 height 292
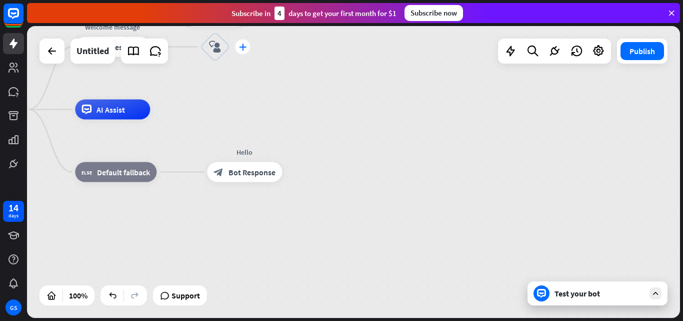
click at [243, 45] on icon "plus" at bounding box center [243, 47] width 8 height 7
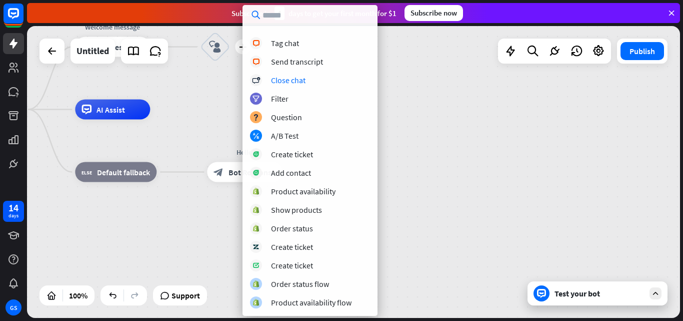
click at [461, 168] on div "home_2 Start point Welcome message block_bot_response Bot Response plus block_u…" at bounding box center [276, 256] width 653 height 292
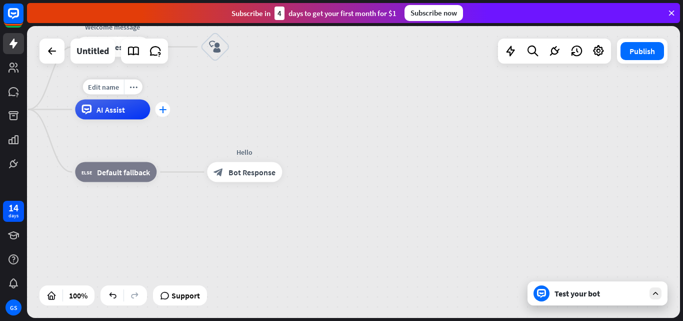
click at [161, 110] on icon "plus" at bounding box center [163, 109] width 8 height 7
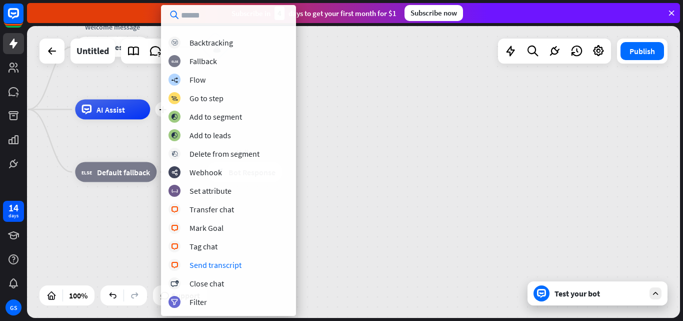
scroll to position [0, 0]
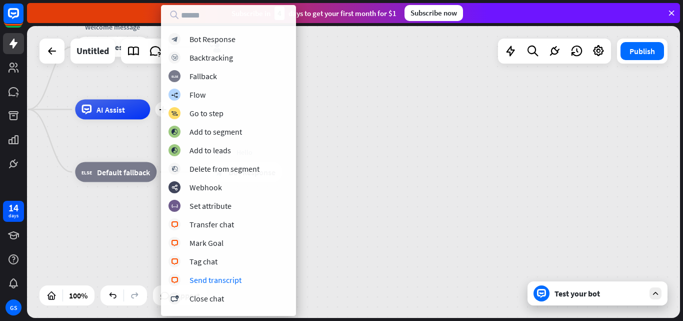
click at [337, 53] on div "home_2 Start point Welcome message block_bot_response Bot Response block_user_i…" at bounding box center [353, 172] width 653 height 292
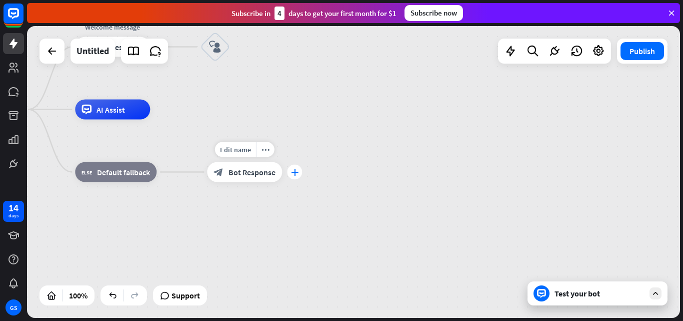
click at [293, 172] on icon "plus" at bounding box center [295, 172] width 8 height 7
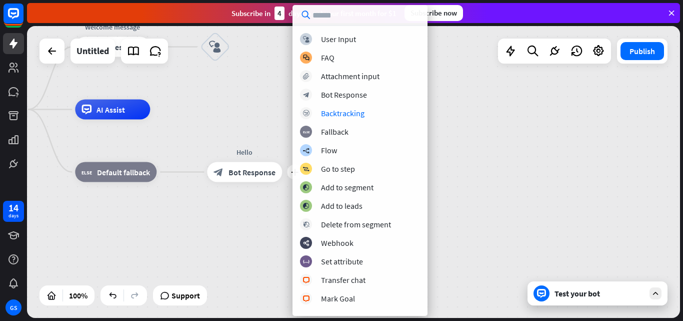
scroll to position [241, 0]
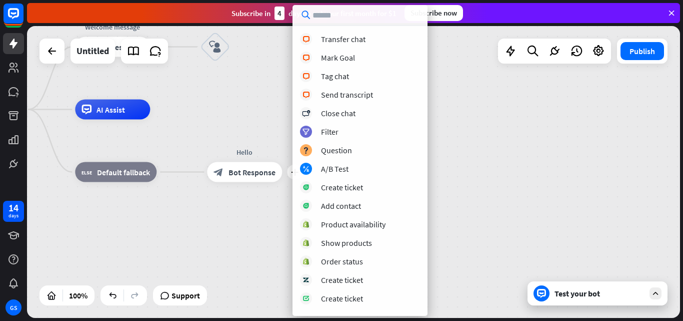
click at [477, 170] on div "home_2 Start point Welcome message block_bot_response Bot Response block_user_i…" at bounding box center [276, 256] width 653 height 292
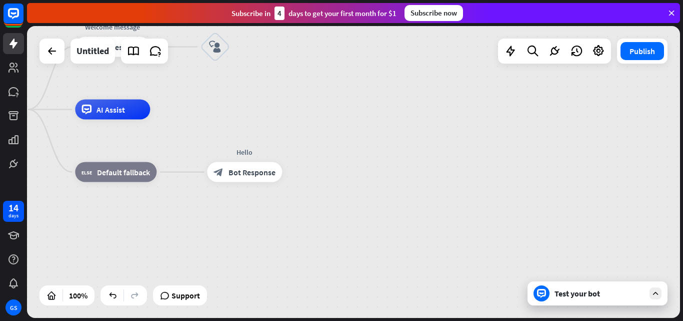
click at [549, 200] on div "home_2 Start point Welcome message block_bot_response Bot Response block_user_i…" at bounding box center [276, 256] width 653 height 292
click at [213, 43] on icon "block_user_input" at bounding box center [215, 47] width 12 height 12
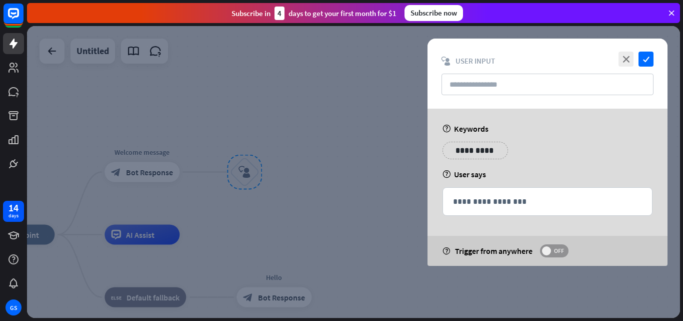
click at [552, 253] on span "OFF" at bounding box center [559, 251] width 16 height 8
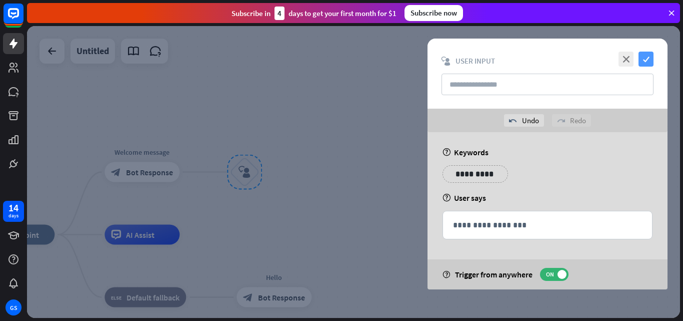
click at [647, 58] on icon "check" at bounding box center [646, 59] width 15 height 15
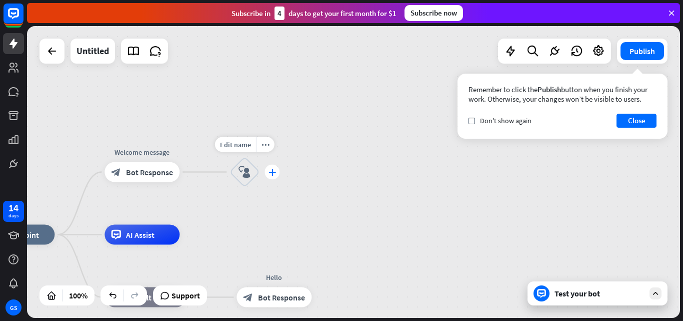
click at [268, 170] on div "plus" at bounding box center [272, 172] width 15 height 15
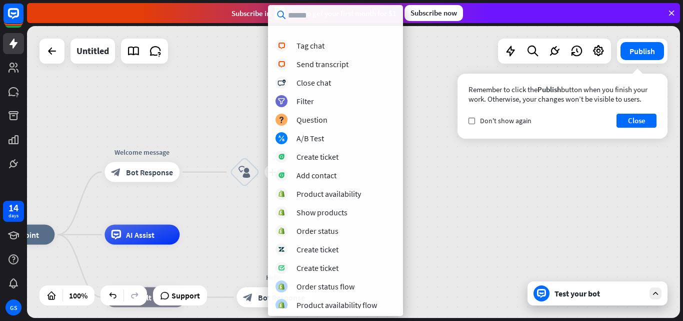
scroll to position [218, 0]
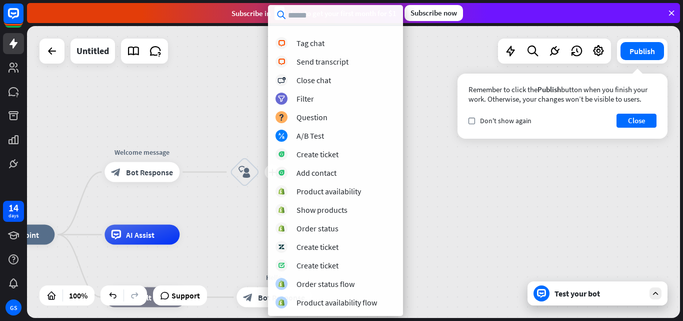
click at [428, 220] on div "home_2 Start point Welcome message block_bot_response Bot Response plus block_u…" at bounding box center [353, 172] width 653 height 292
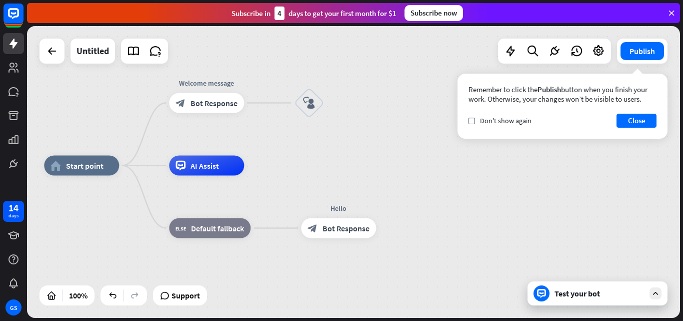
drag, startPoint x: 415, startPoint y: 248, endPoint x: 480, endPoint y: 173, distance: 98.5
click at [480, 173] on div "home_2 Start point Welcome message block_bot_response Bot Response block_user_i…" at bounding box center [370, 312] width 653 height 292
click at [99, 163] on span "Start point" at bounding box center [86, 166] width 38 height 10
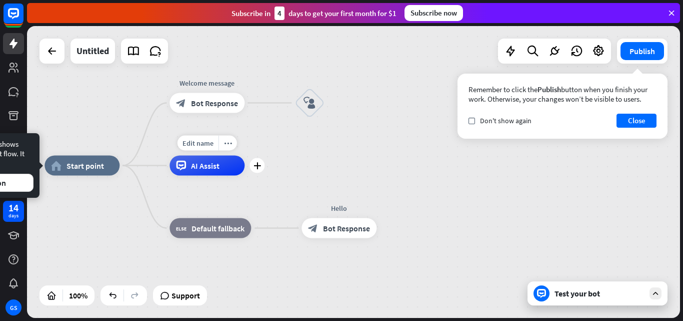
click at [224, 169] on div "AI Assist" at bounding box center [207, 166] width 75 height 20
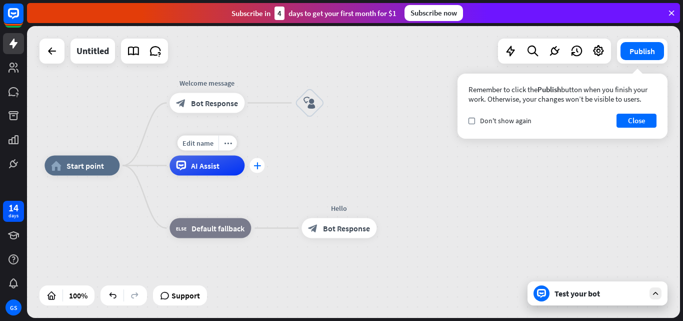
click at [257, 169] on div "plus" at bounding box center [257, 165] width 15 height 15
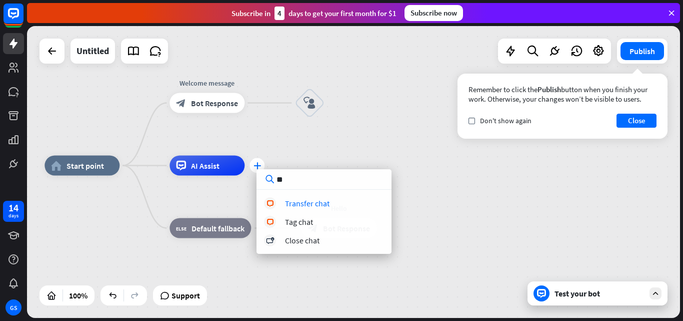
type input "*"
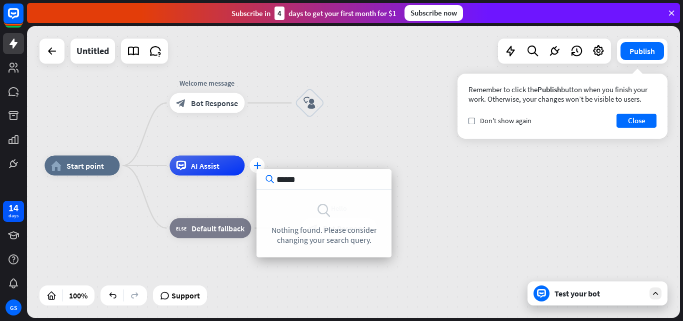
type input "******"
click at [329, 217] on icon "search" at bounding box center [324, 209] width 15 height 15
